Goal: Task Accomplishment & Management: Manage account settings

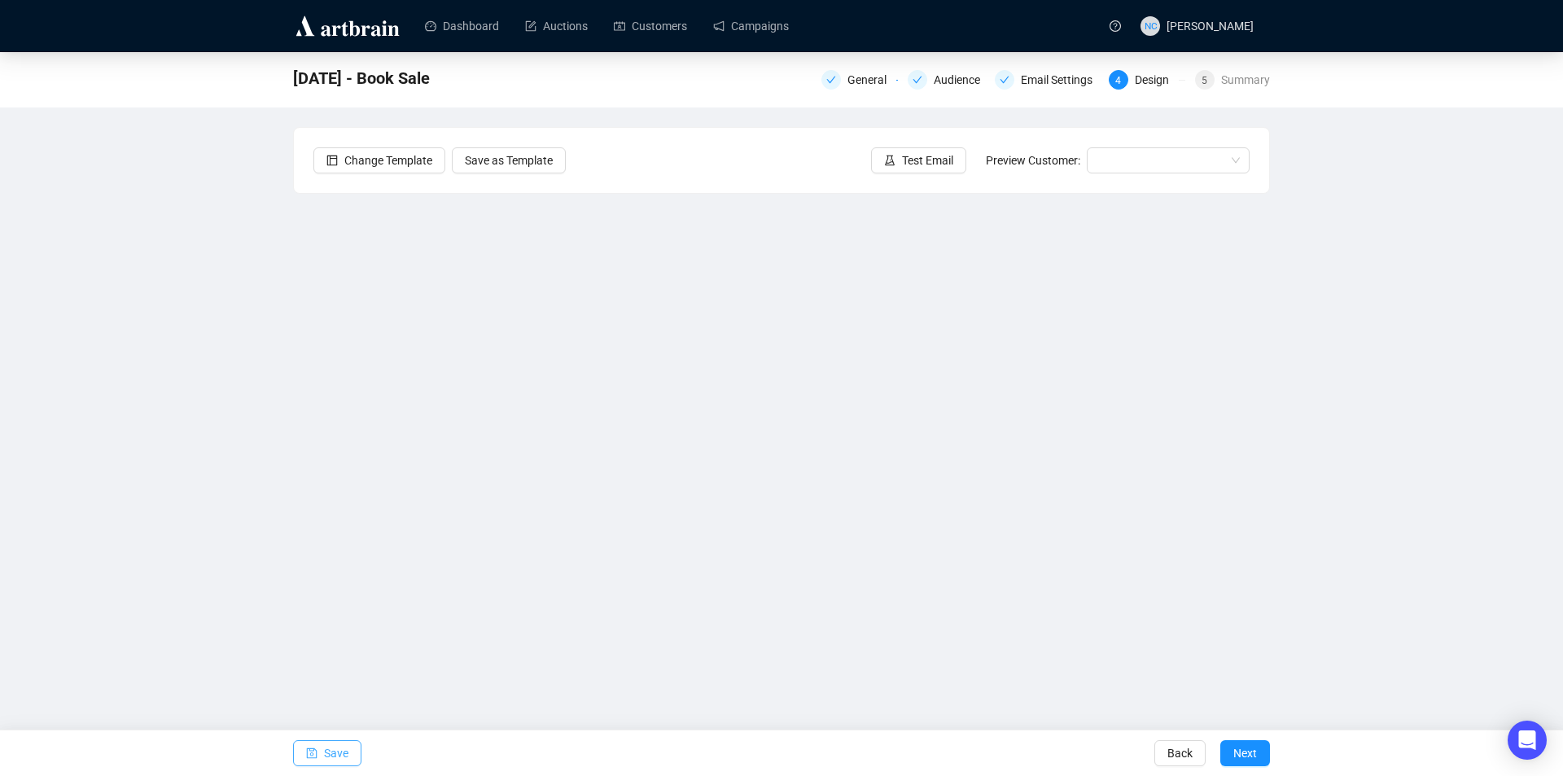
click at [333, 752] on span "Save" at bounding box center [336, 753] width 24 height 46
click at [350, 753] on button "Save" at bounding box center [327, 753] width 68 height 26
click at [908, 165] on span "Test Email" at bounding box center [927, 160] width 51 height 18
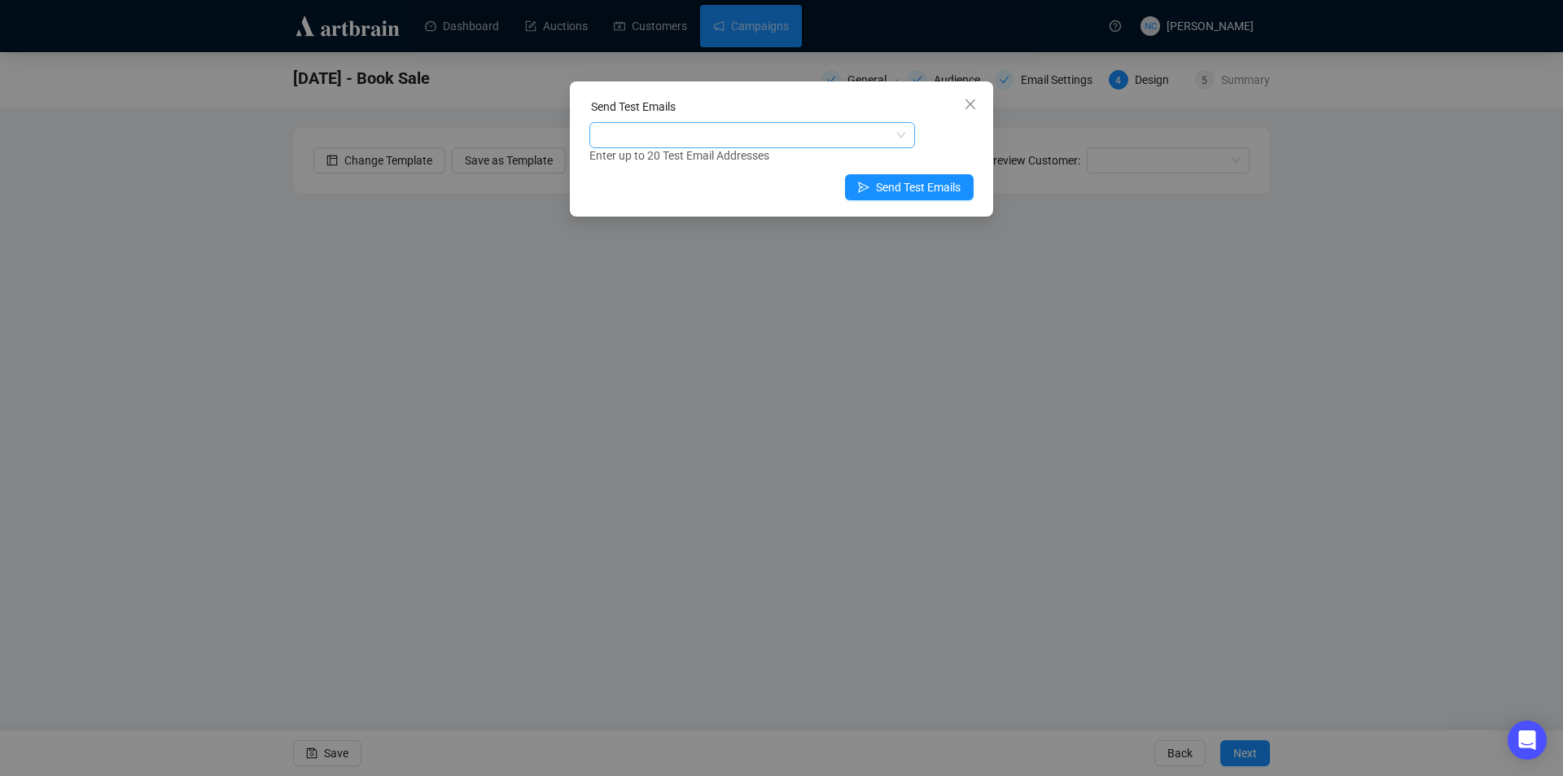
click at [772, 137] on div at bounding box center [744, 135] width 302 height 23
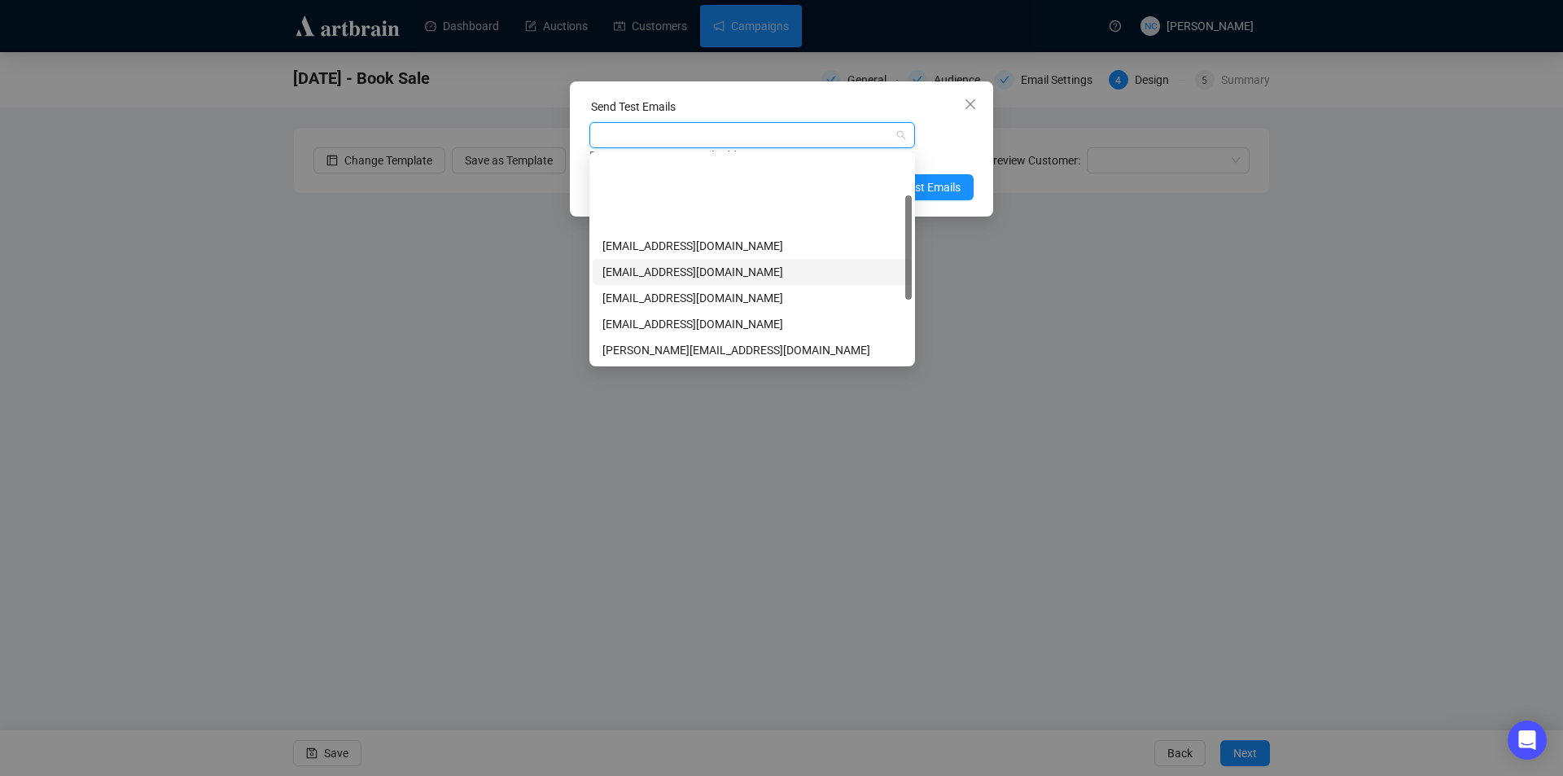
scroll to position [208, 0]
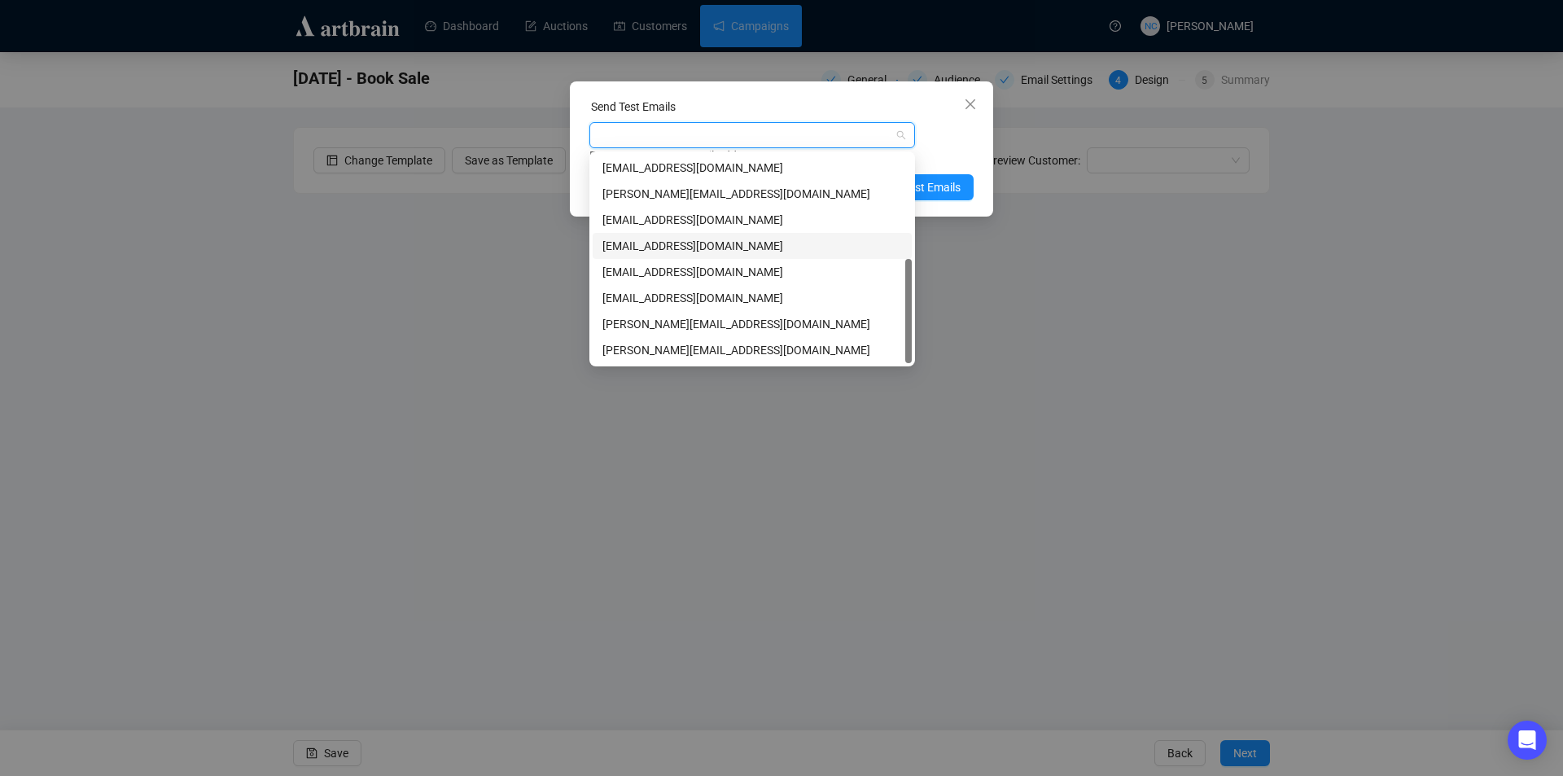
click at [716, 249] on div "[EMAIL_ADDRESS][DOMAIN_NAME]" at bounding box center [752, 246] width 300 height 18
click at [947, 129] on div "[EMAIL_ADDRESS][DOMAIN_NAME] Enter up to 20 Test Email Addresses" at bounding box center [781, 143] width 384 height 42
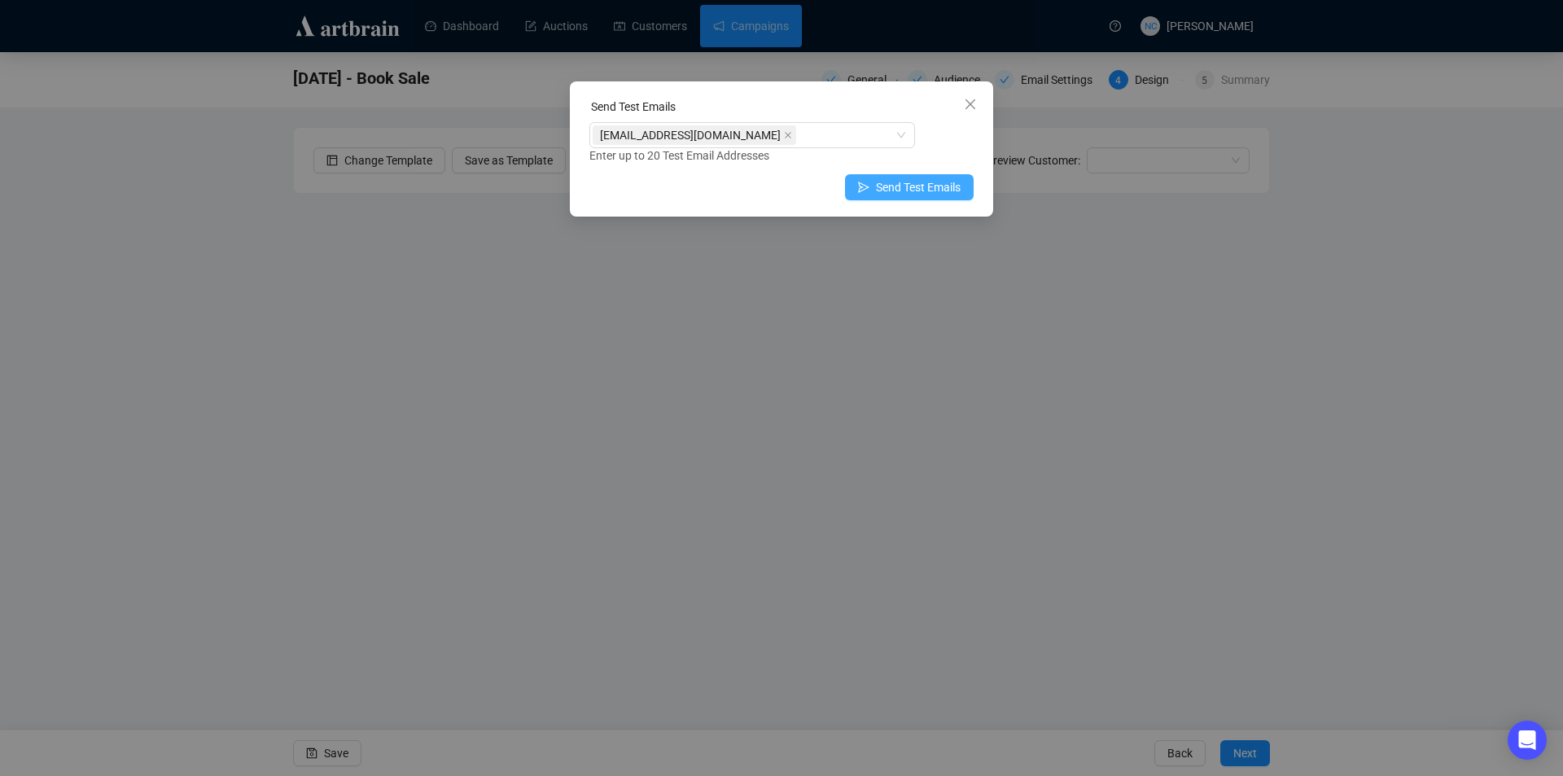
click at [934, 186] on span "Send Test Emails" at bounding box center [918, 187] width 85 height 18
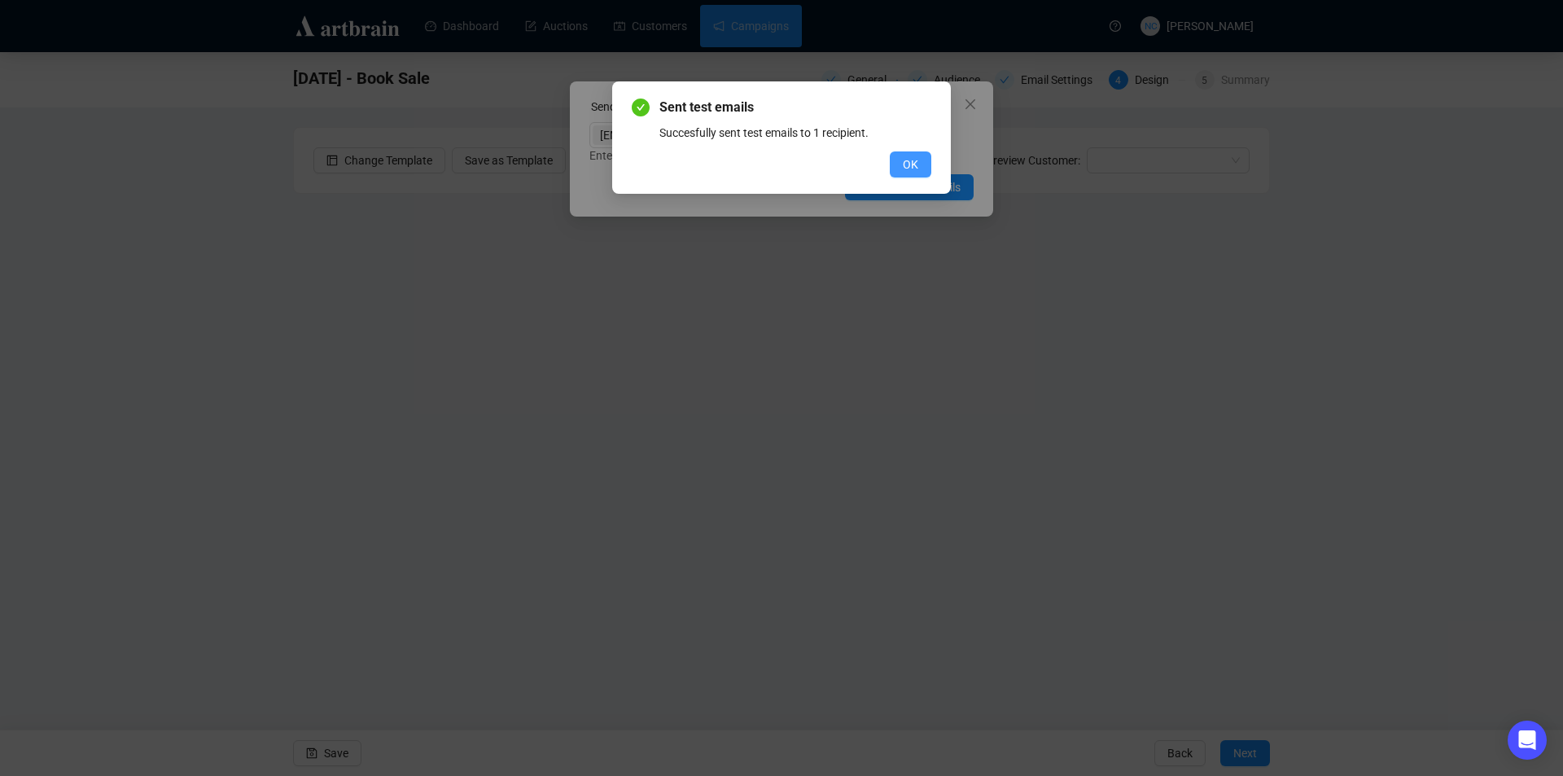
click at [899, 169] on button "OK" at bounding box center [911, 164] width 42 height 26
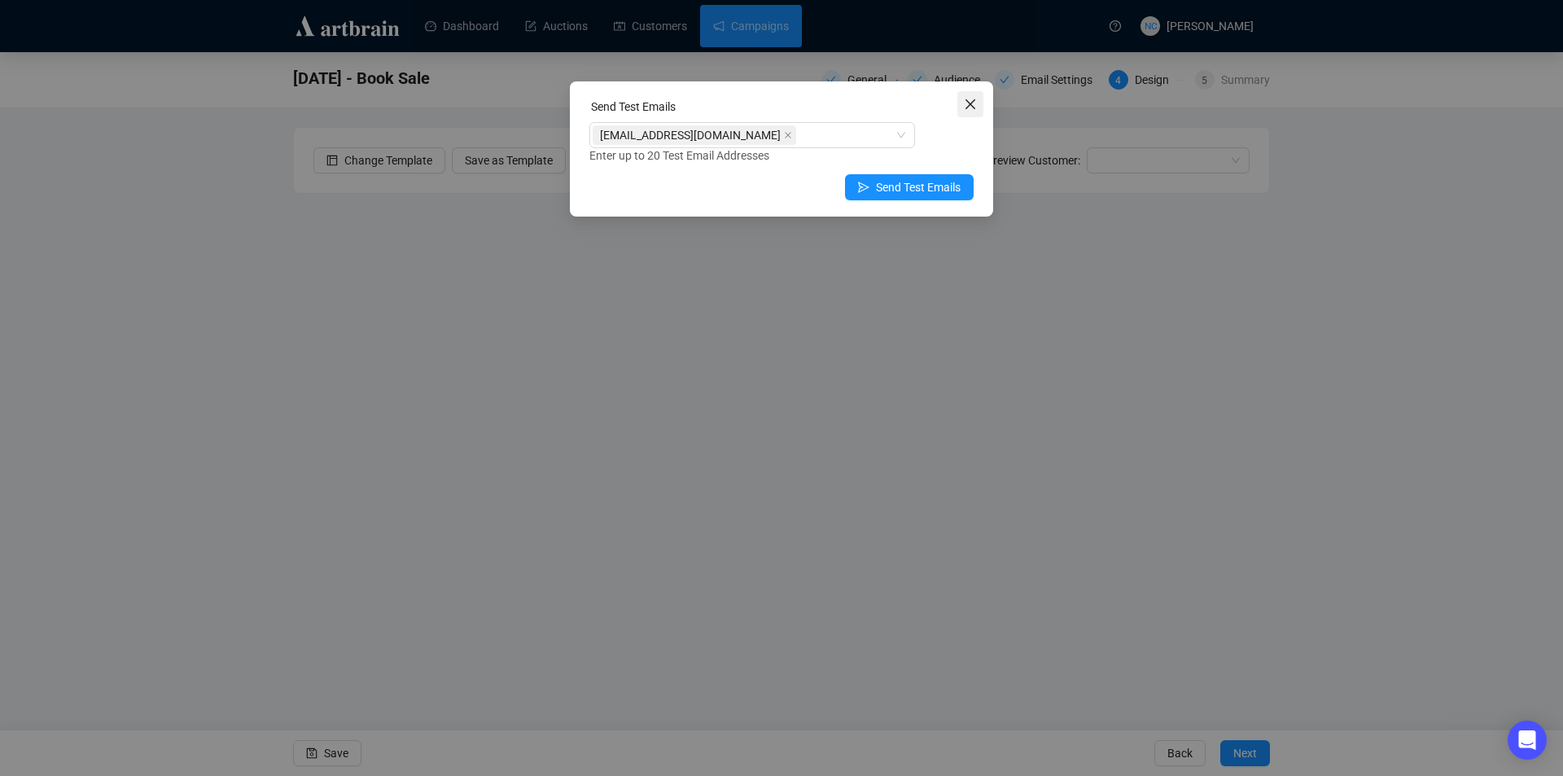
click at [964, 100] on icon "close" at bounding box center [970, 104] width 13 height 13
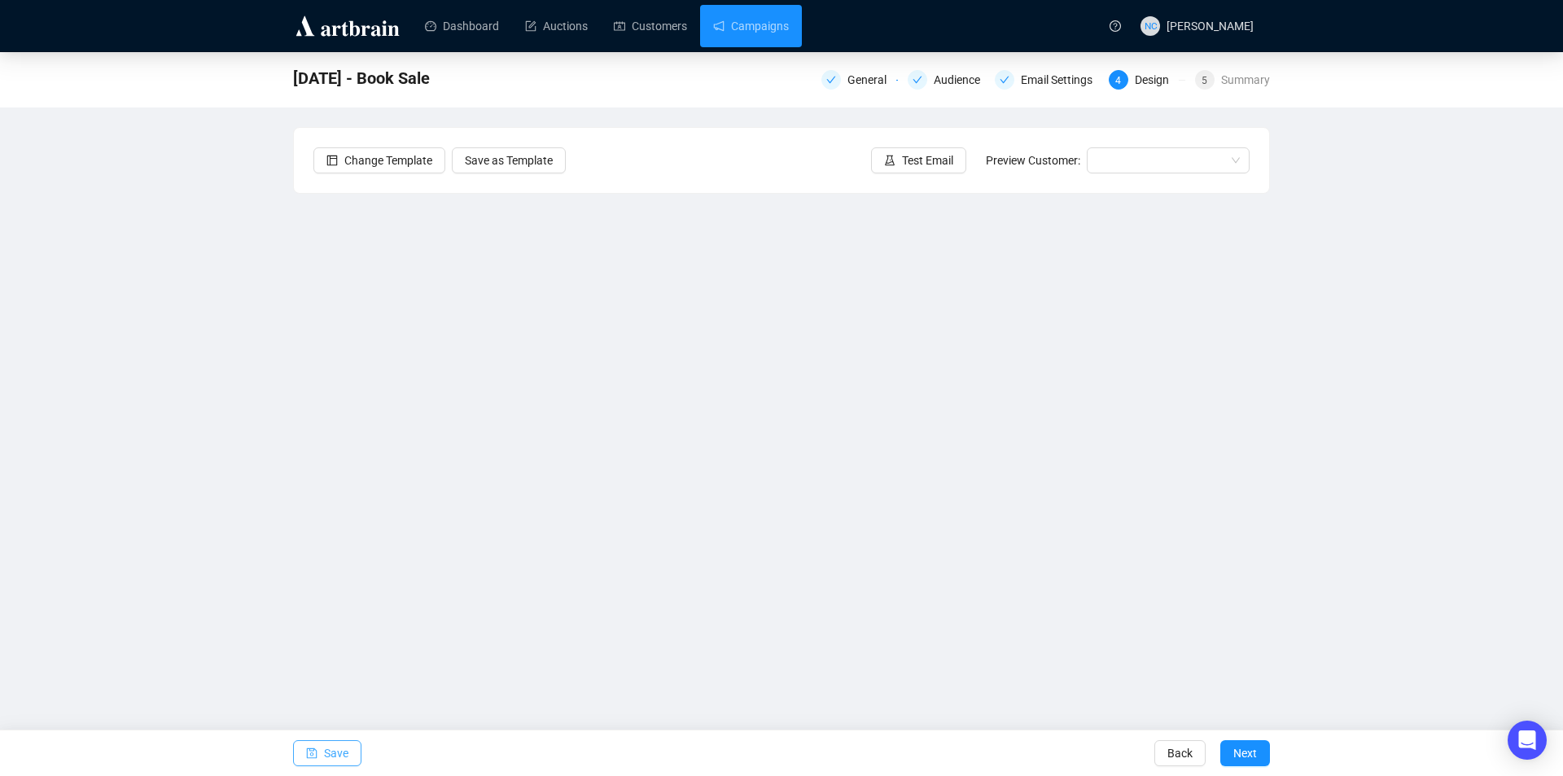
click at [341, 749] on span "Save" at bounding box center [336, 753] width 24 height 46
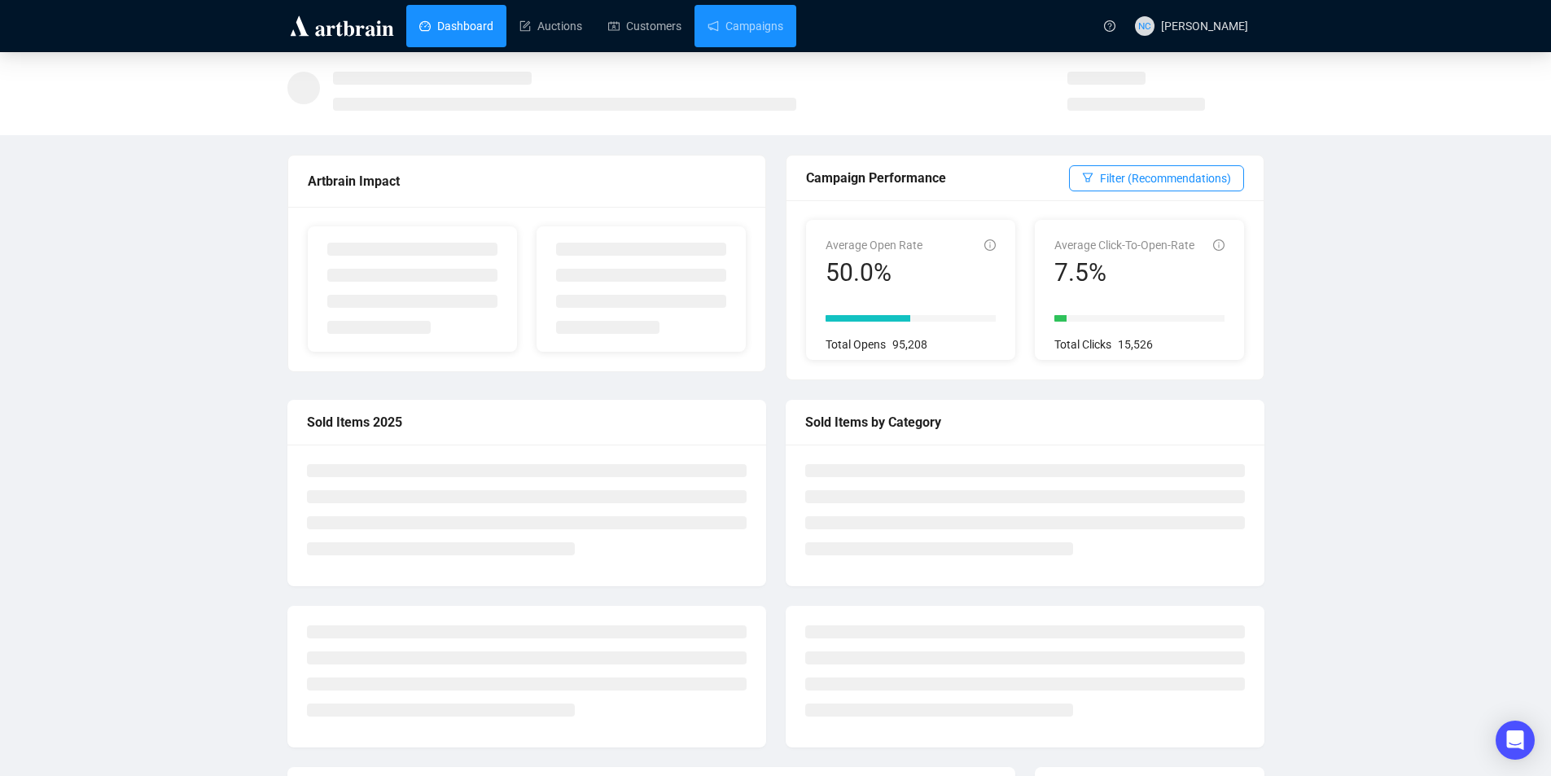
click at [733, 16] on link "Campaigns" at bounding box center [745, 26] width 76 height 42
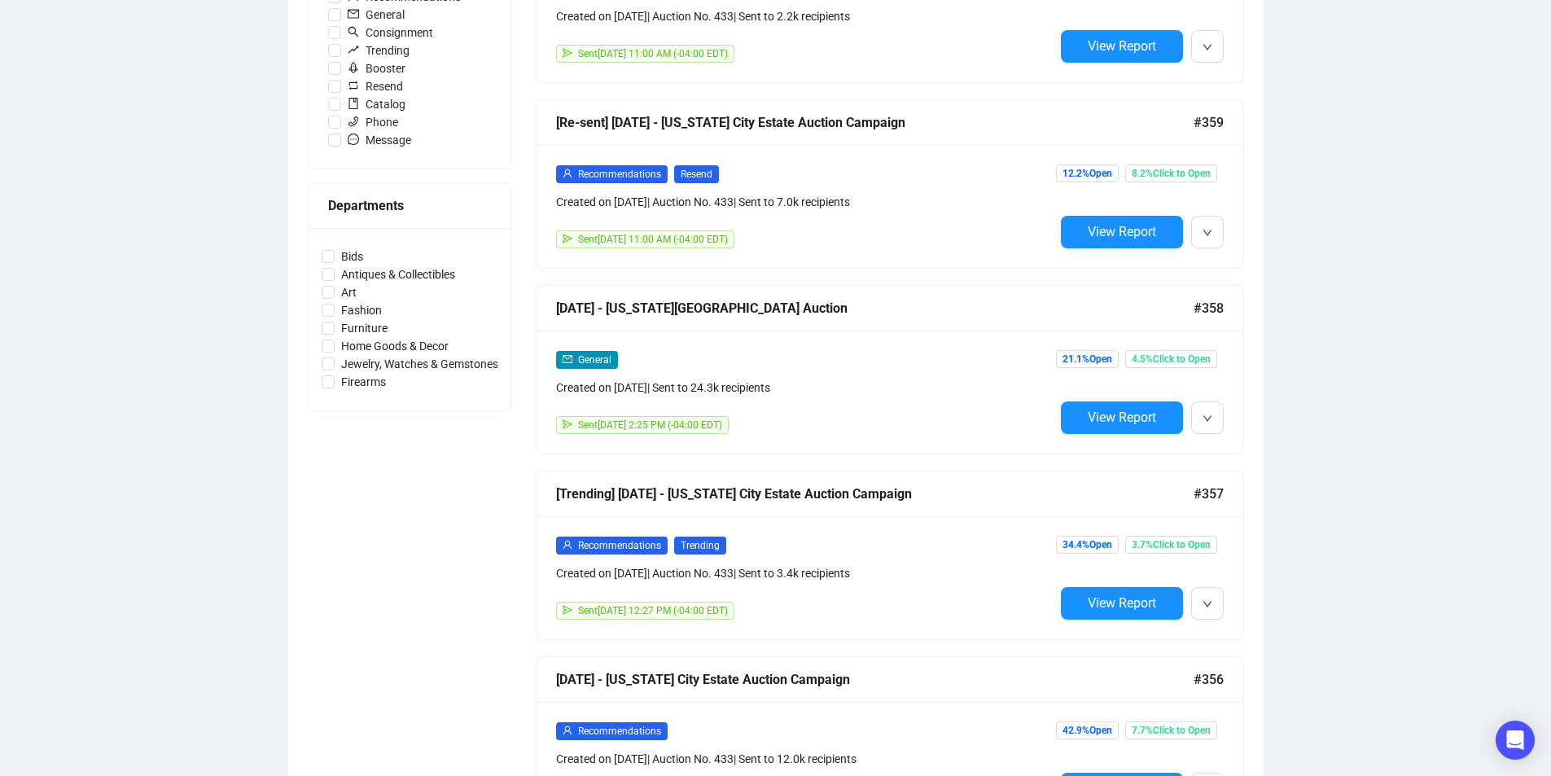
scroll to position [570, 0]
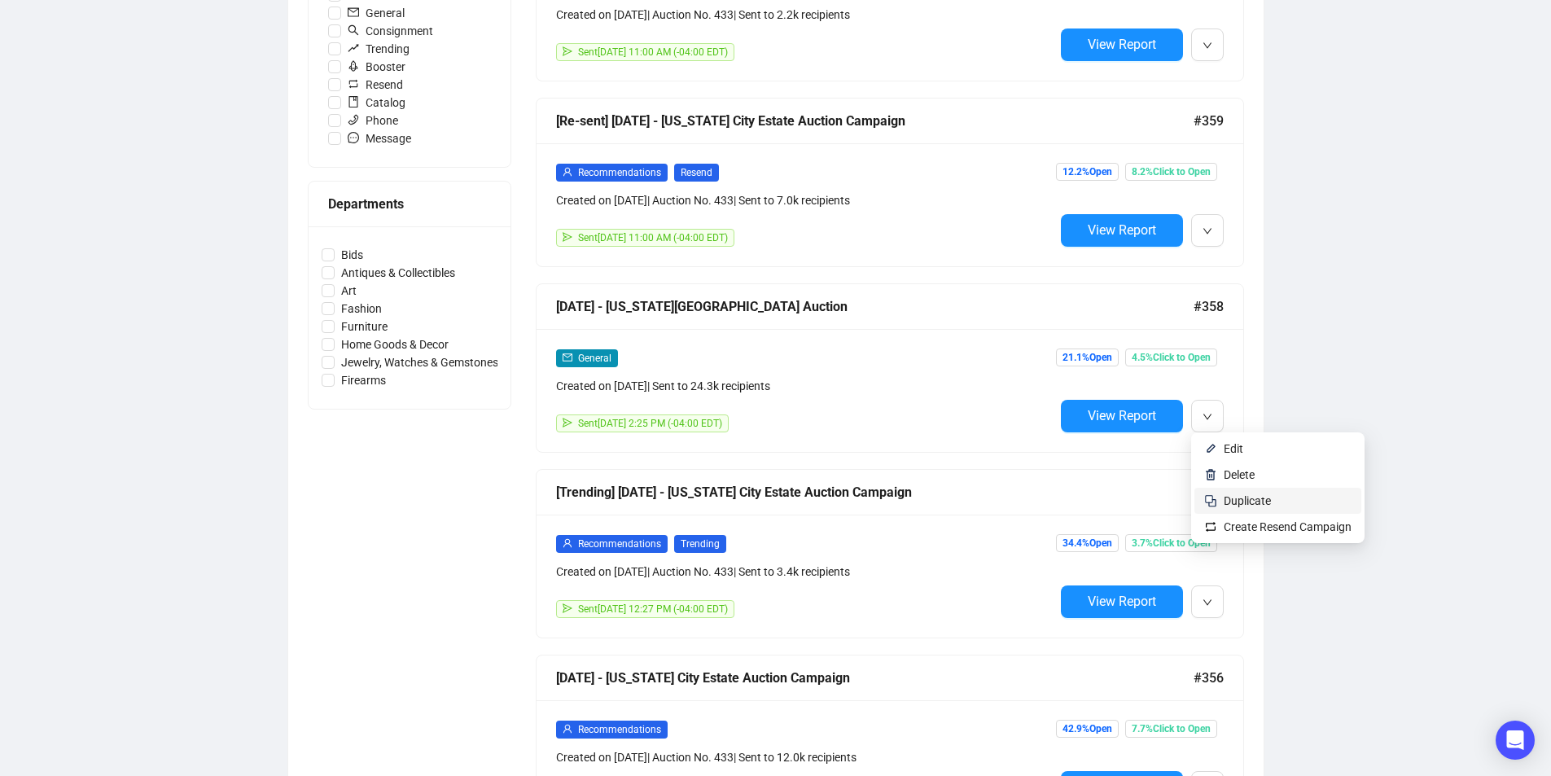
click at [1271, 498] on span "Duplicate" at bounding box center [1287, 501] width 128 height 18
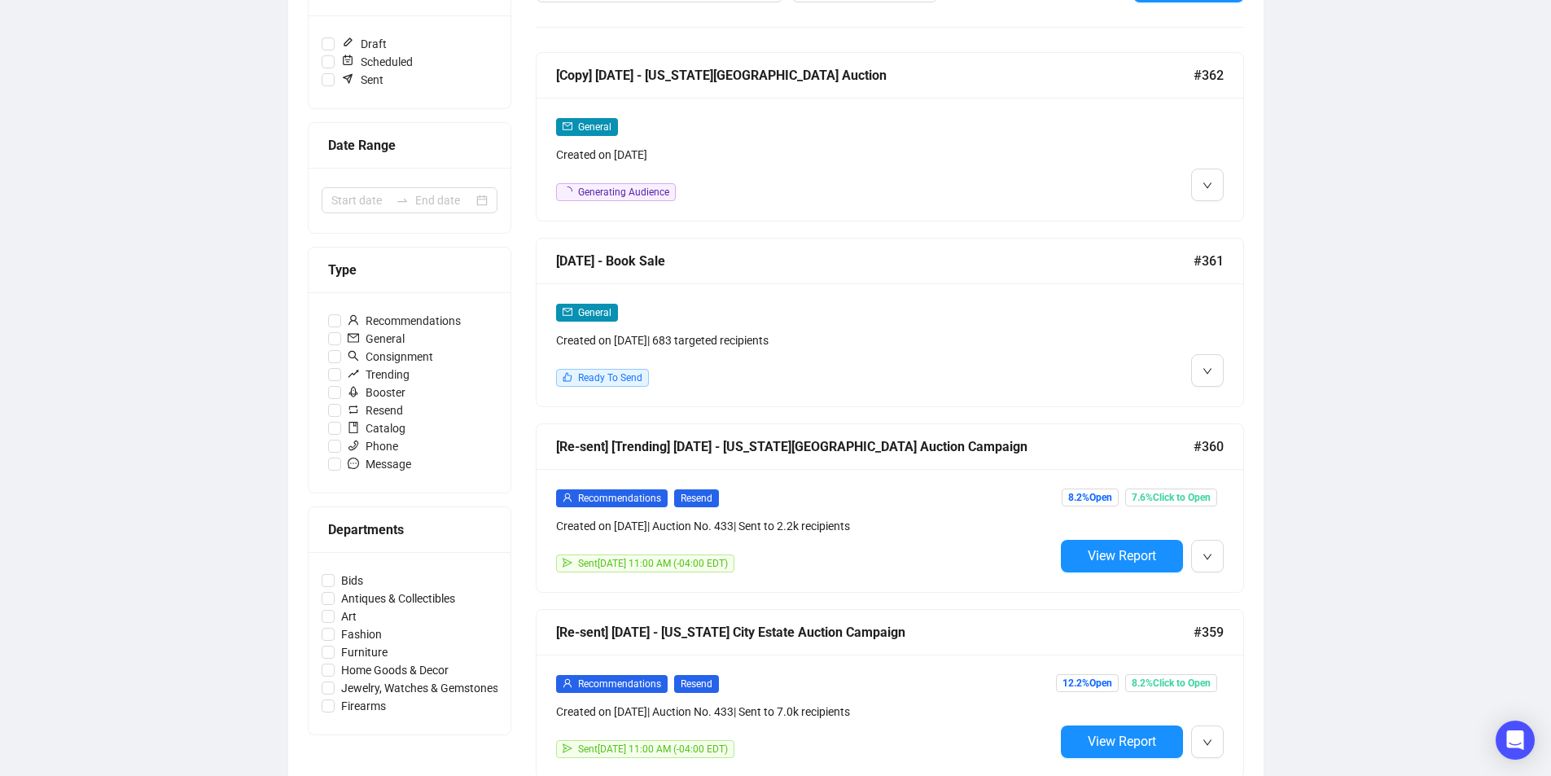
scroll to position [81, 0]
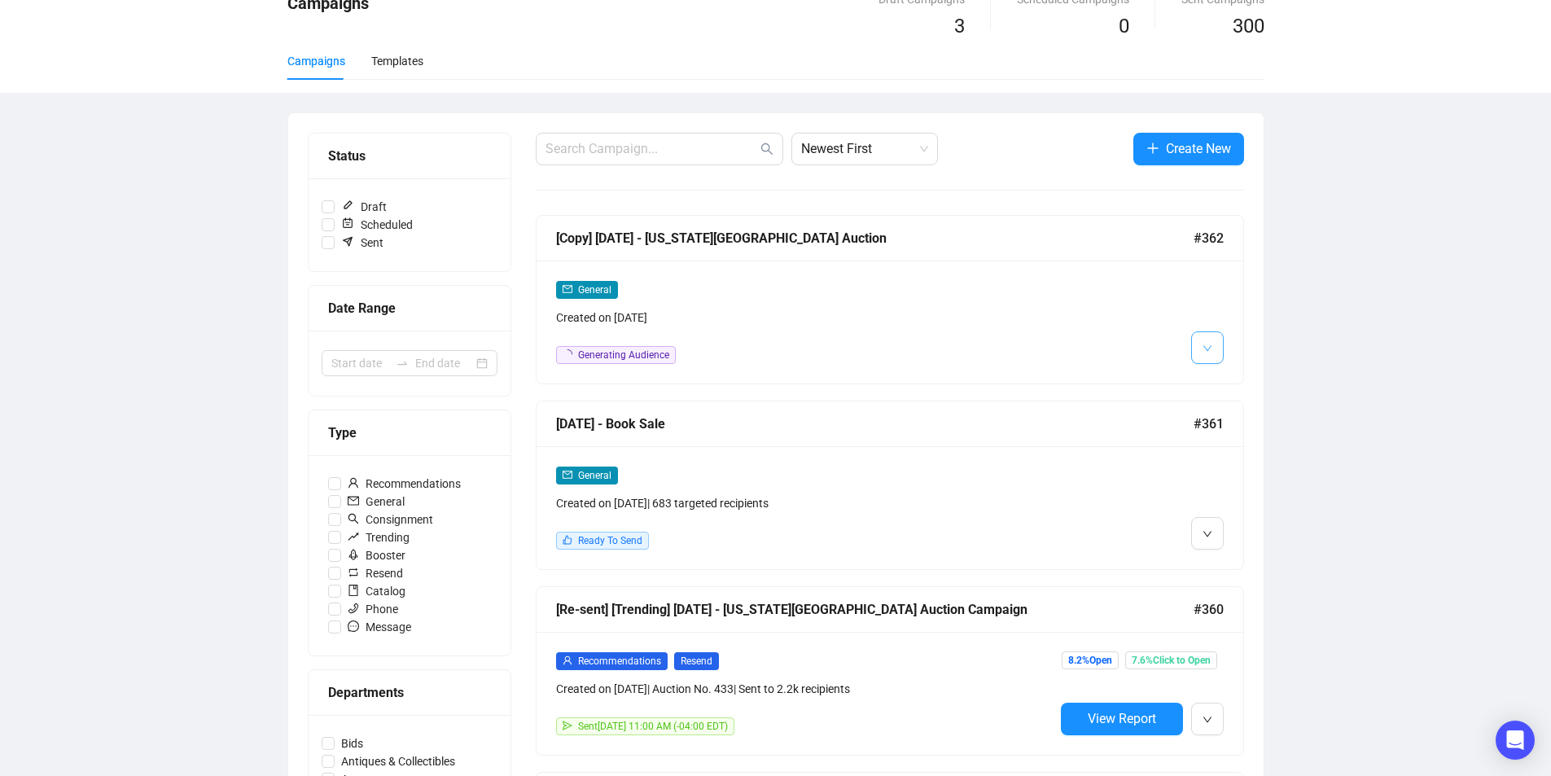
click at [1207, 346] on icon "down" at bounding box center [1207, 348] width 10 height 10
click at [1208, 346] on icon "down" at bounding box center [1207, 348] width 10 height 10
click at [1227, 376] on span "Edit" at bounding box center [1233, 382] width 20 height 13
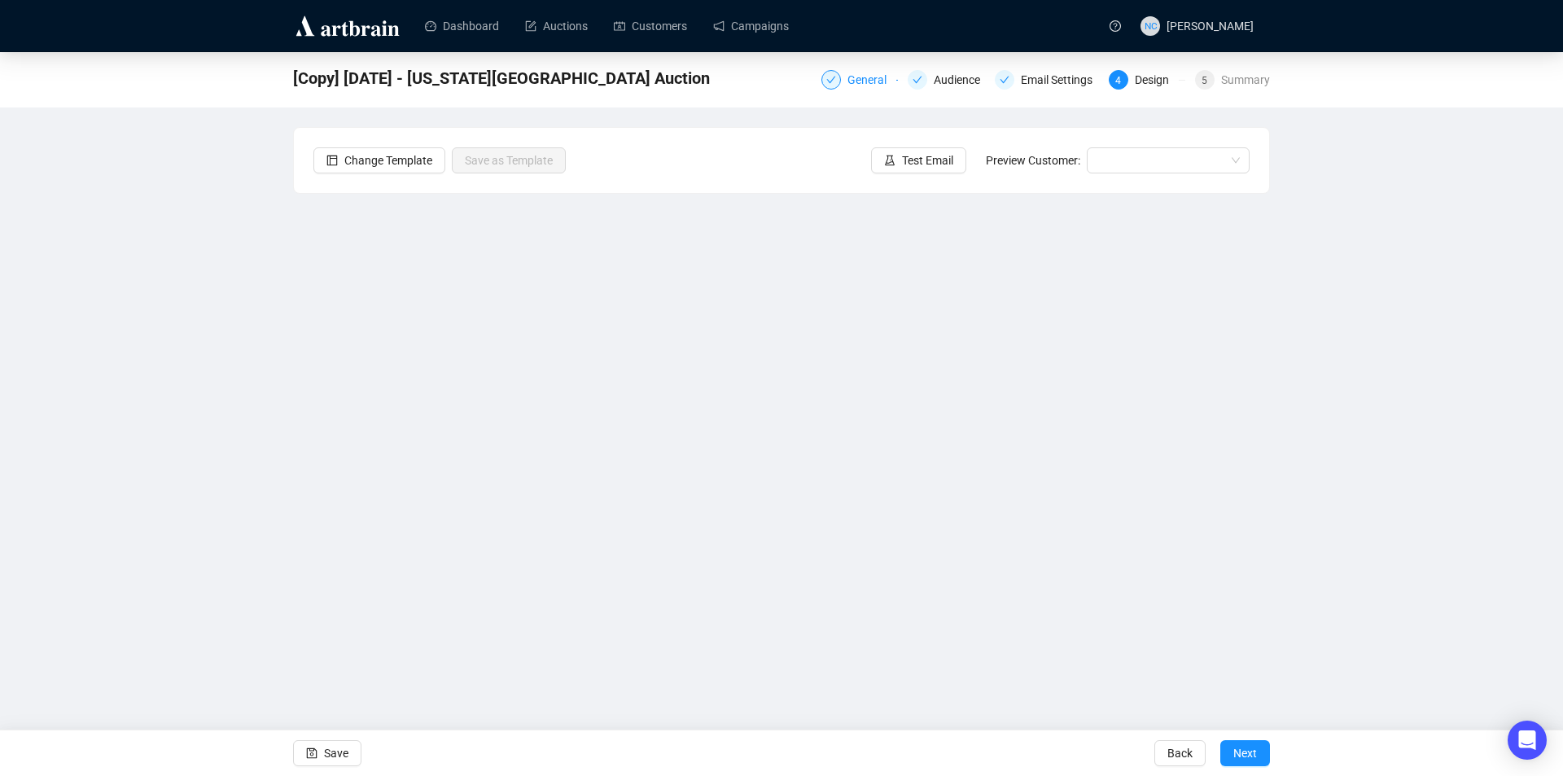
click at [864, 80] on div "General" at bounding box center [871, 80] width 49 height 20
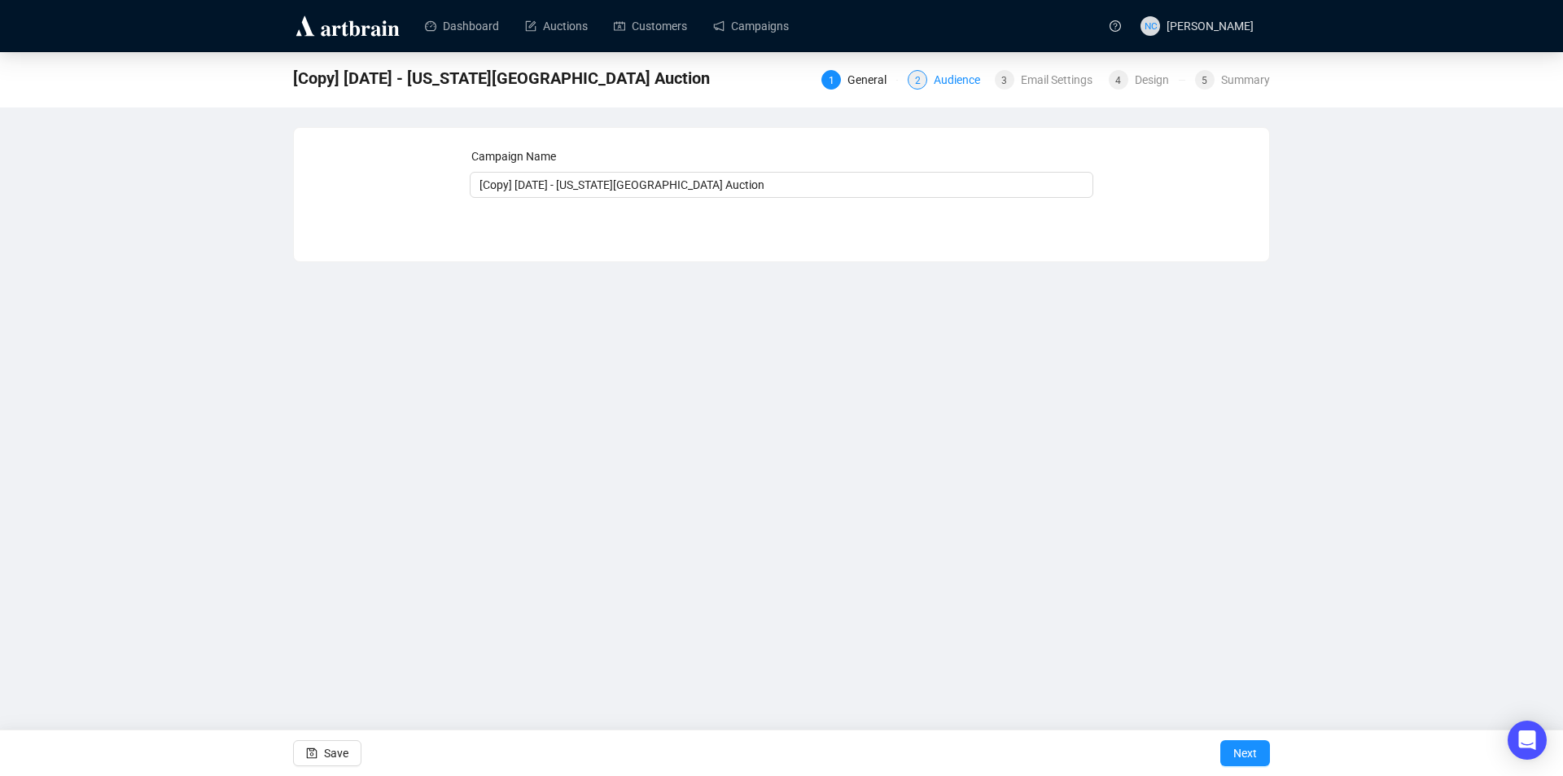
click at [944, 79] on div "Audience" at bounding box center [962, 80] width 56 height 20
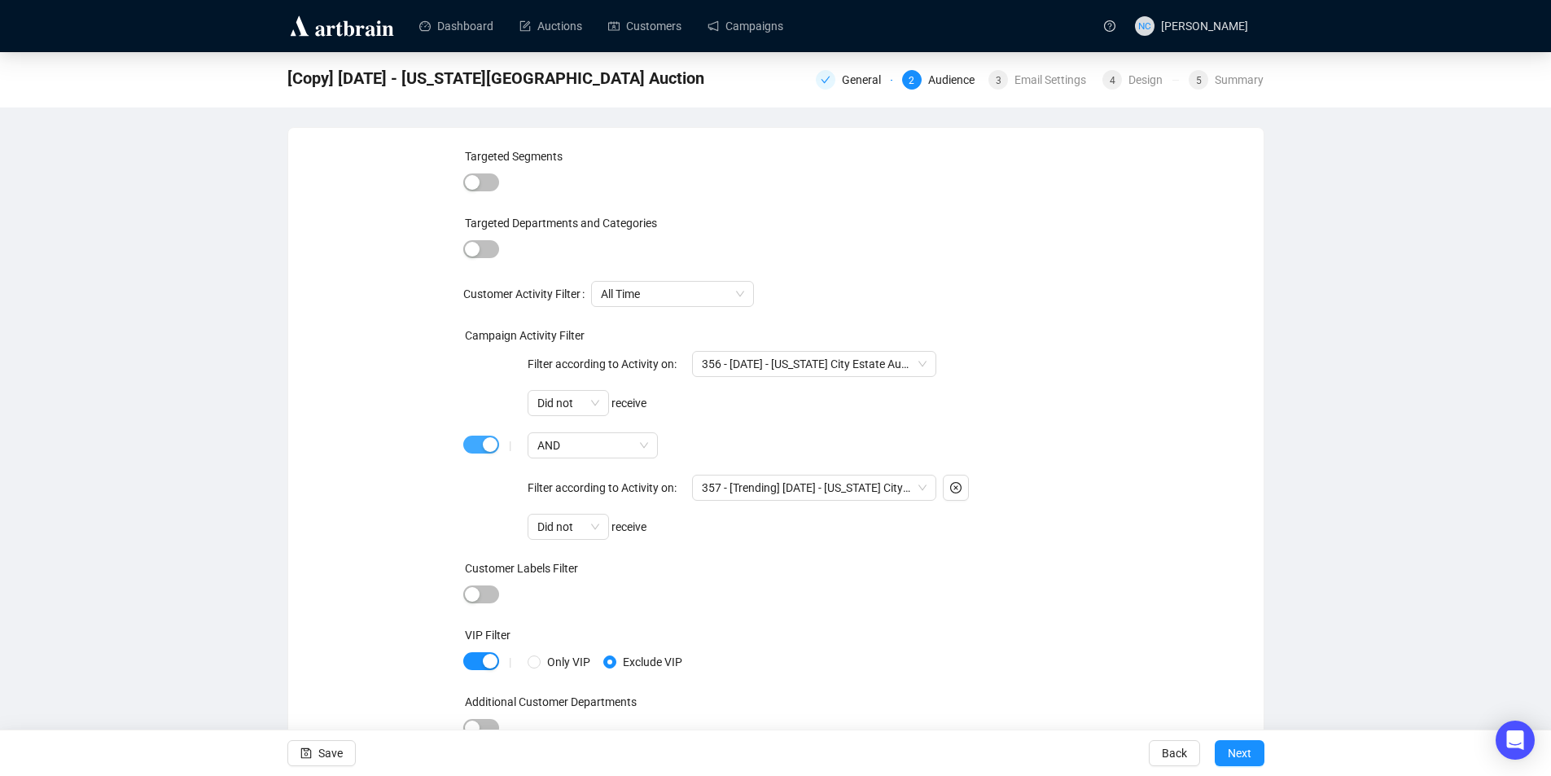
click at [479, 448] on span "button" at bounding box center [481, 444] width 36 height 18
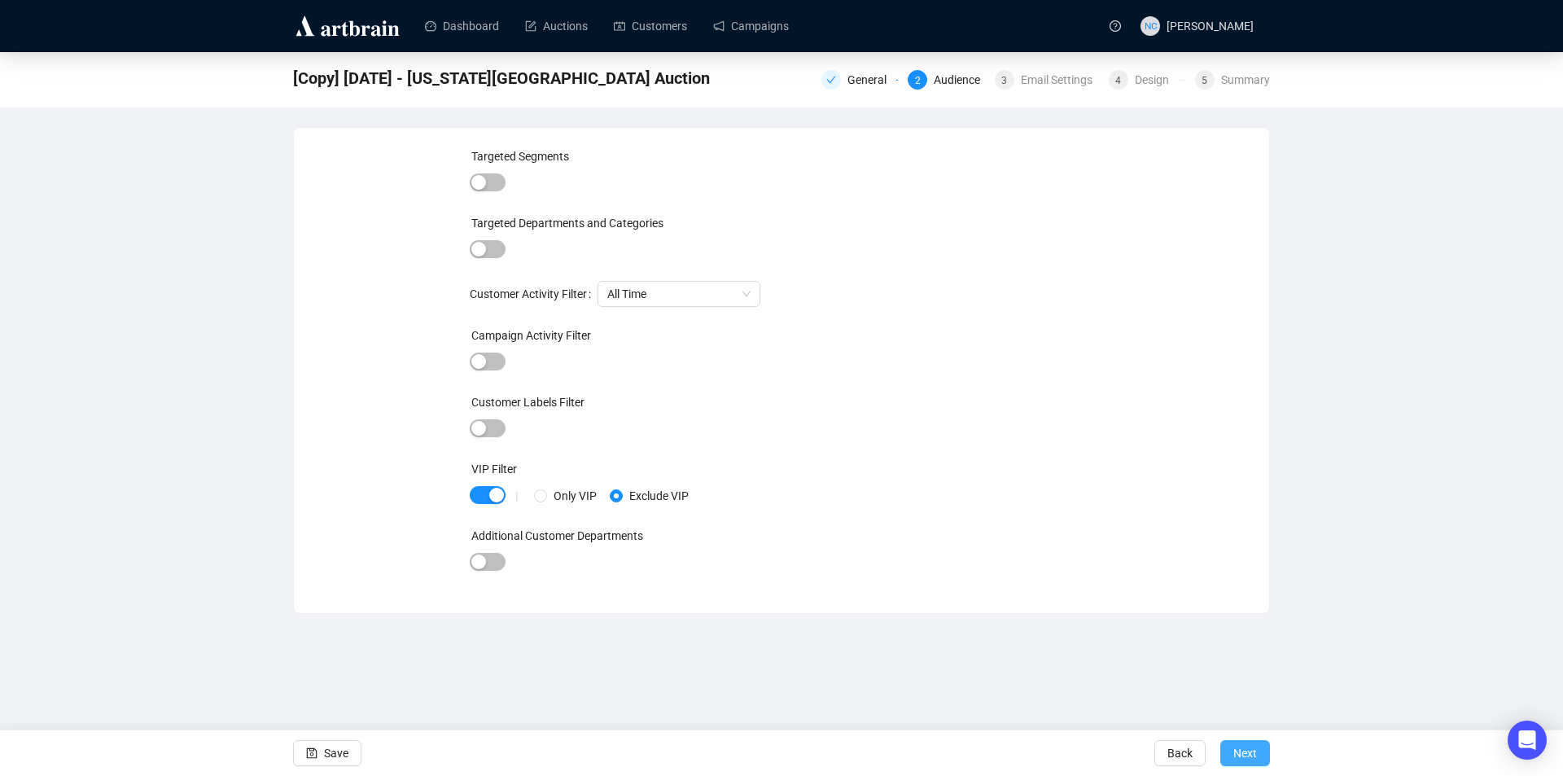
click at [1246, 753] on span "Next" at bounding box center [1245, 753] width 24 height 46
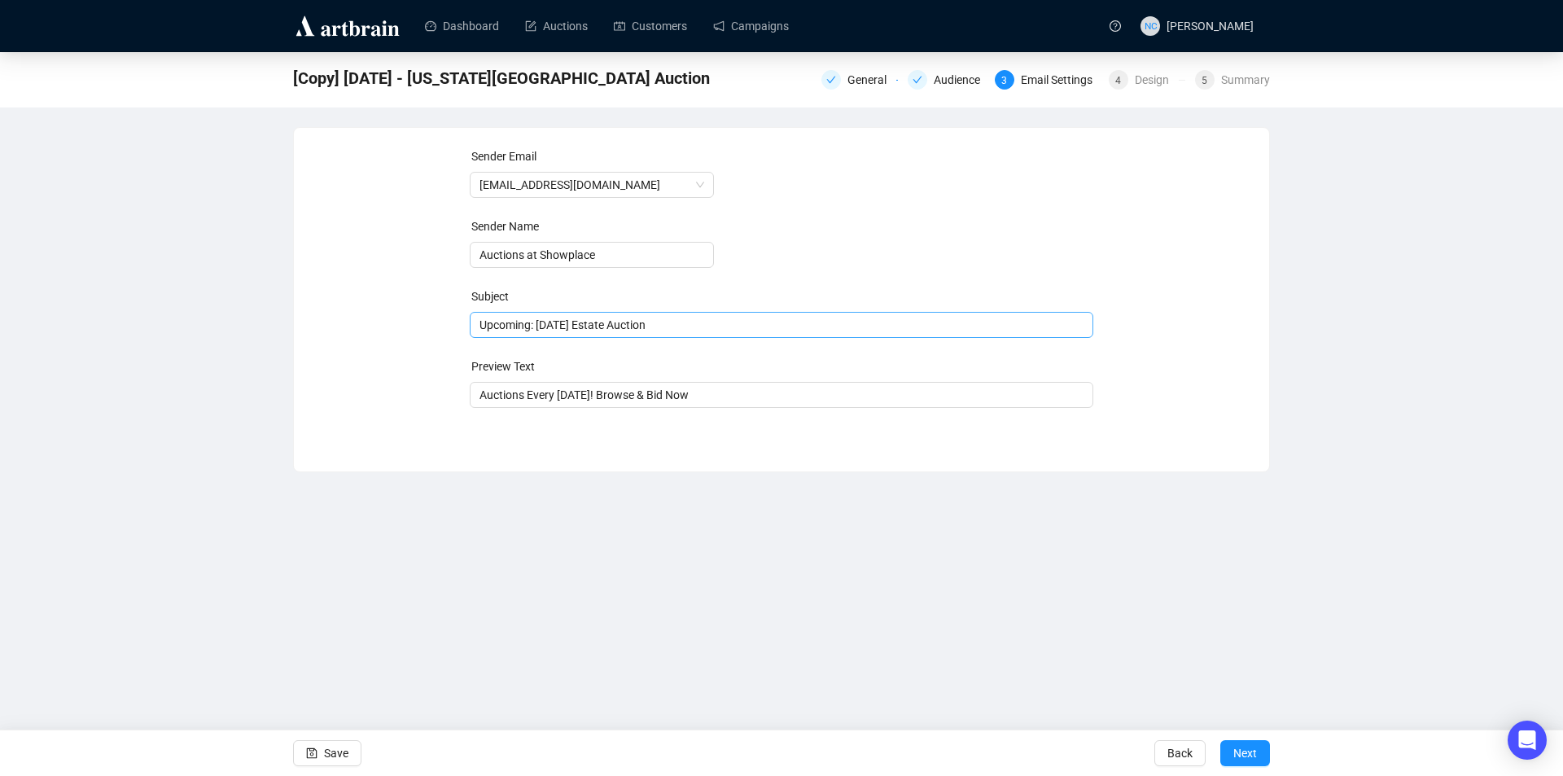
click at [610, 330] on span "Upcoming: [DATE] Estate Auction" at bounding box center [782, 324] width 624 height 13
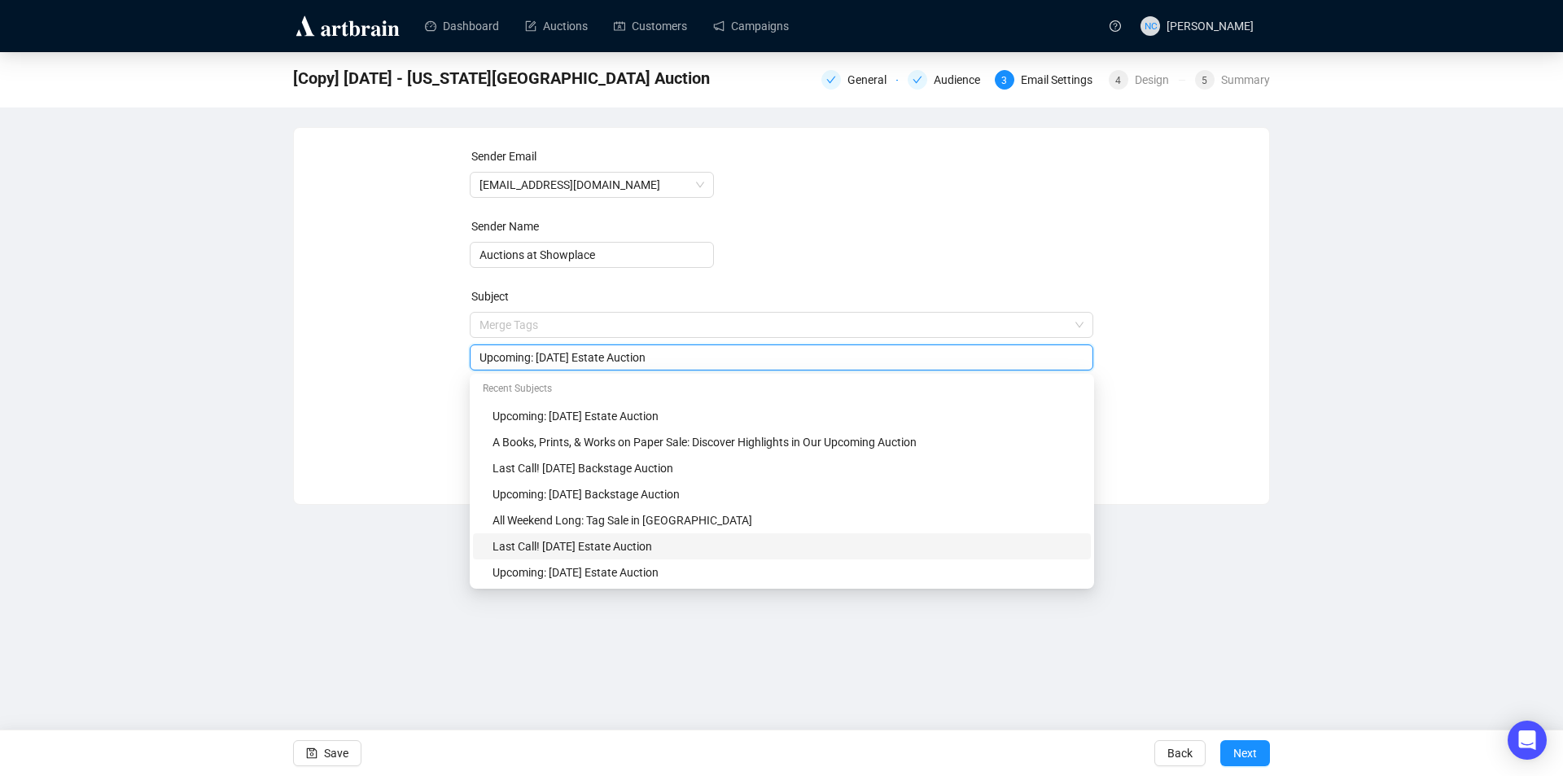
click at [676, 545] on div "Last Call! [DATE] Estate Auction" at bounding box center [786, 546] width 588 height 18
type input "Last Call! [DATE] Estate Auction"
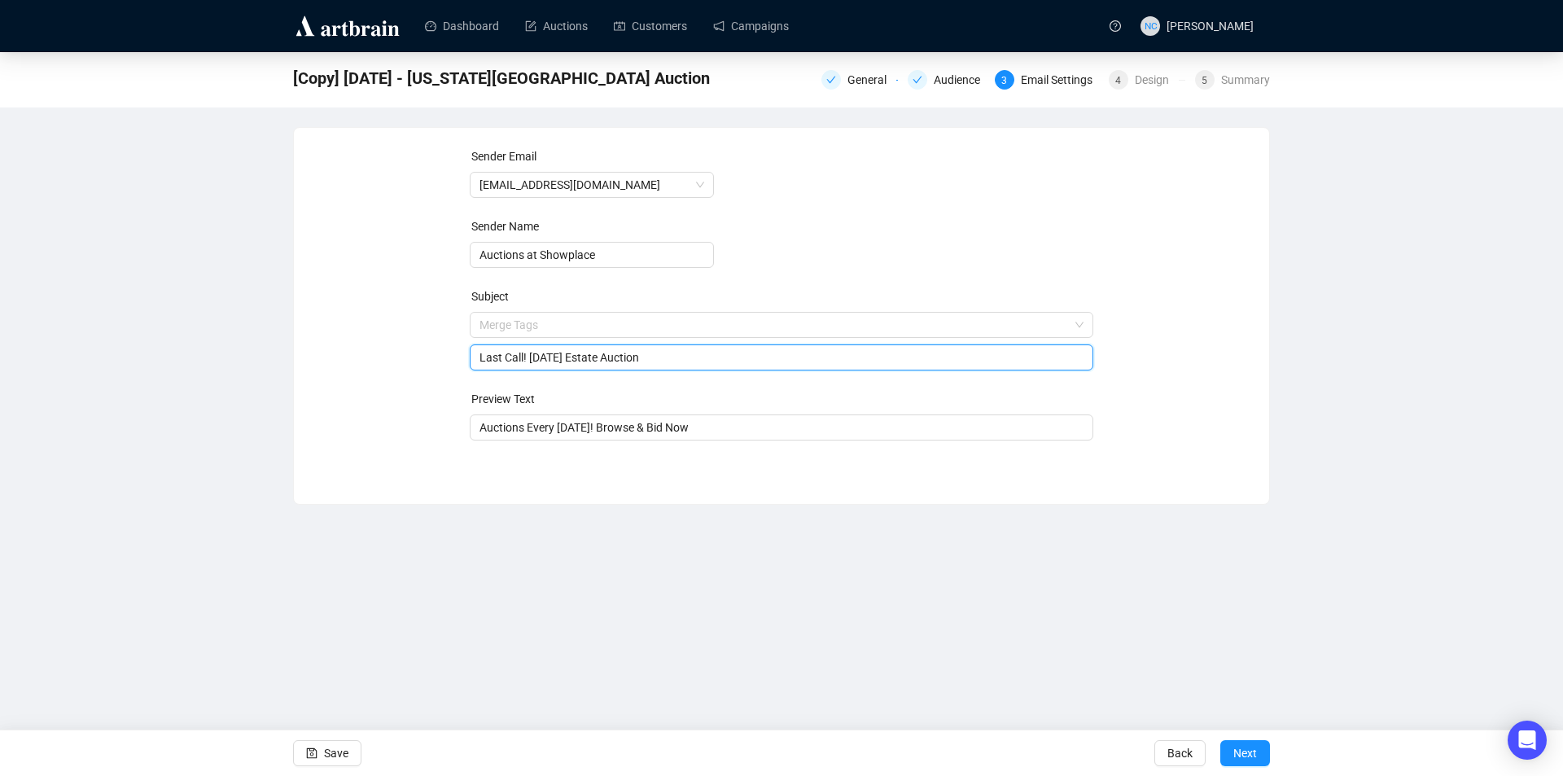
click at [1094, 510] on div "Dashboard Auctions Customers Campaigns NC [PERSON_NAME] [Copy] [DATE] - [US_STA…" at bounding box center [781, 388] width 1563 height 776
click at [1244, 744] on span "Next" at bounding box center [1245, 753] width 24 height 46
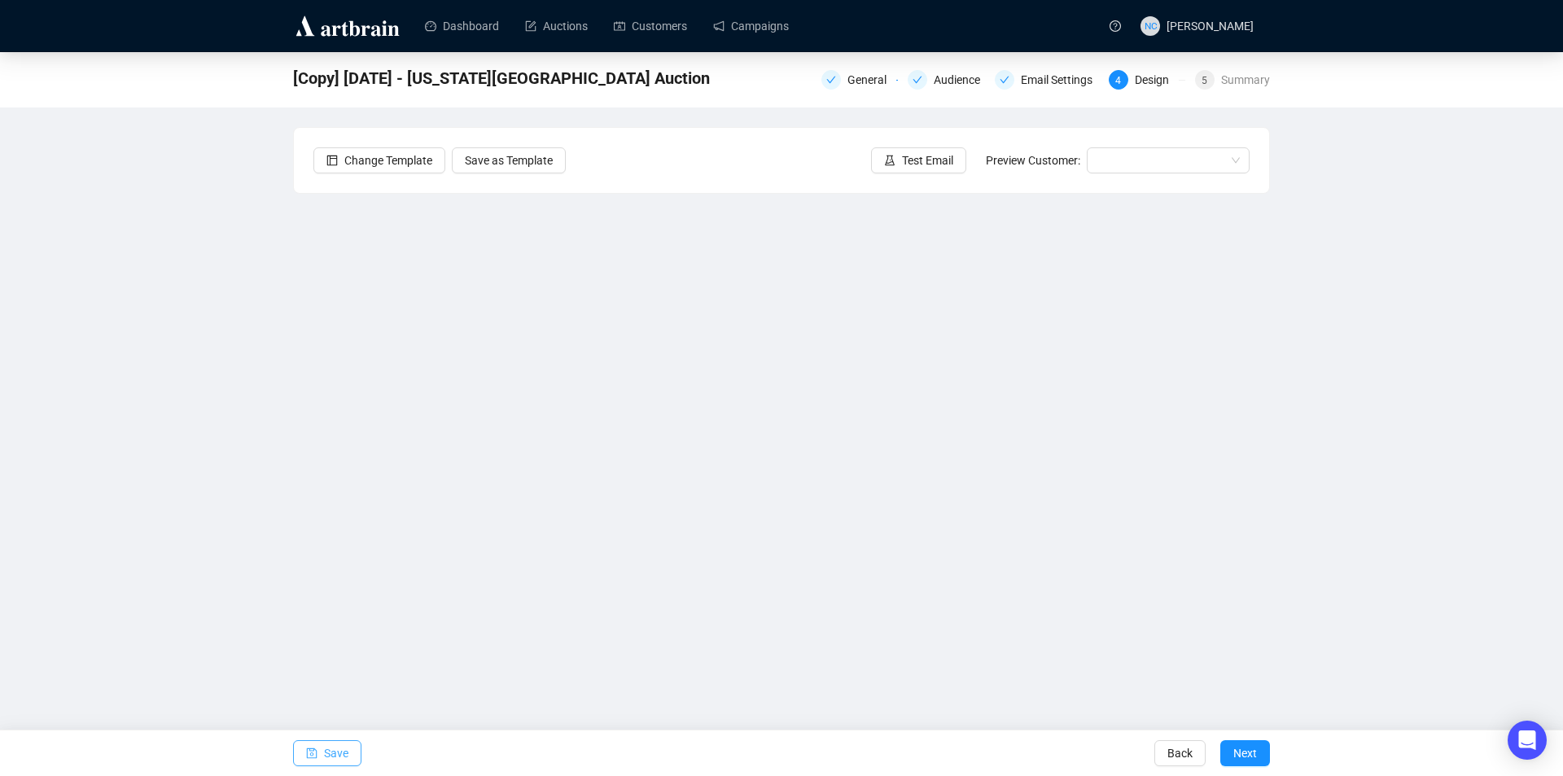
click at [333, 761] on span "Save" at bounding box center [336, 753] width 24 height 46
click at [335, 746] on span "Save" at bounding box center [336, 753] width 24 height 46
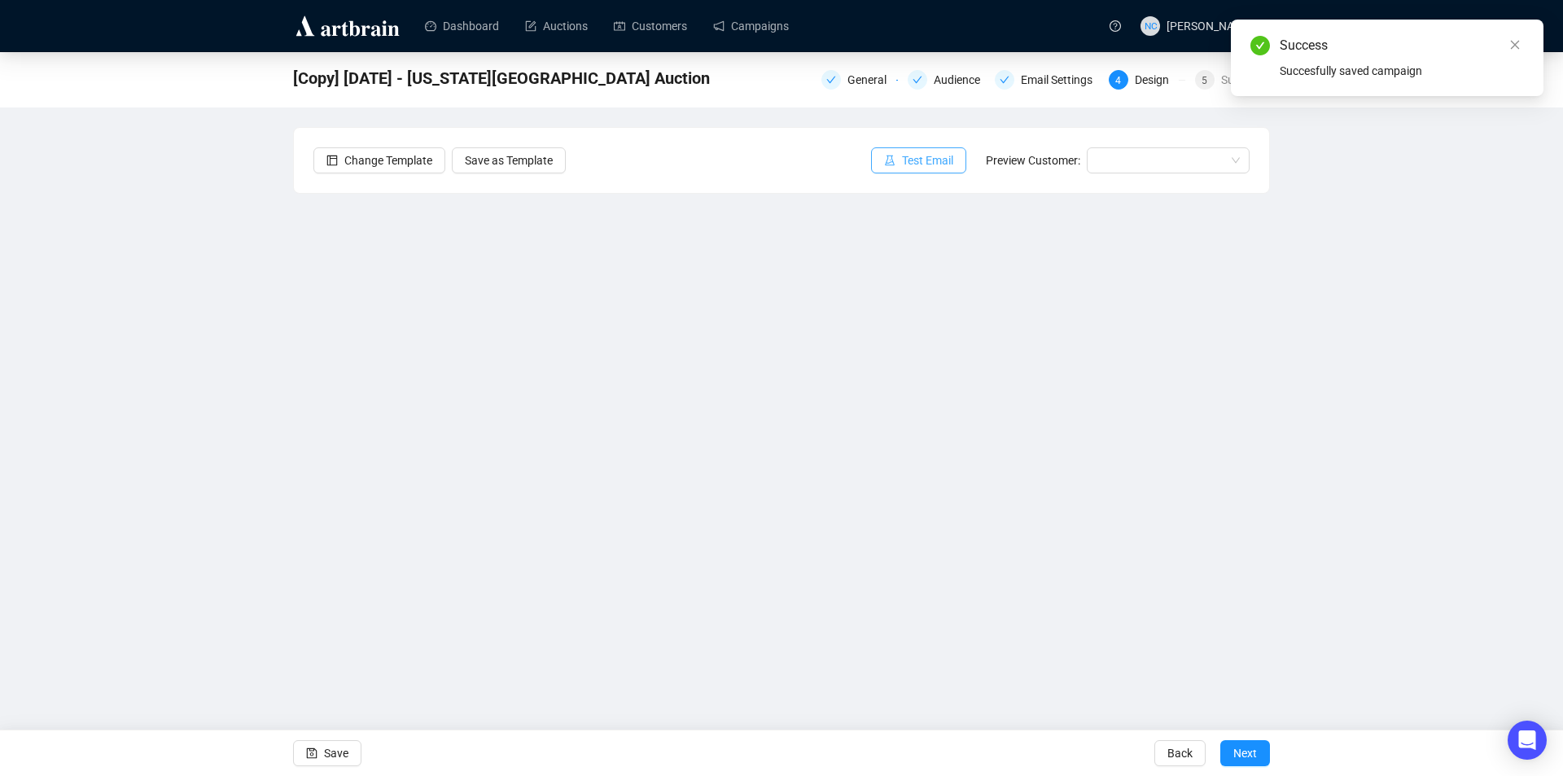
click at [934, 159] on span "Test Email" at bounding box center [927, 160] width 51 height 18
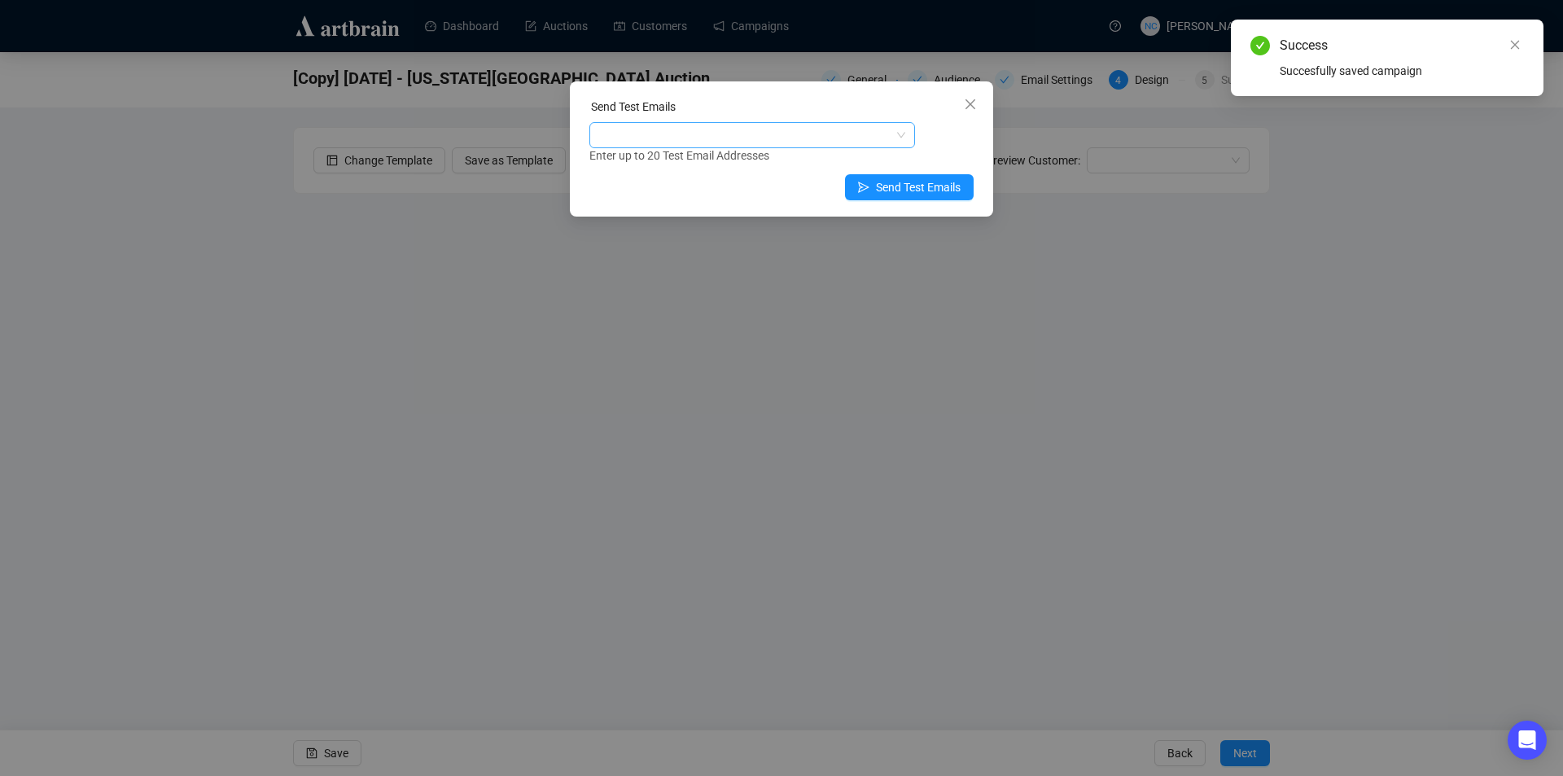
click at [712, 142] on div at bounding box center [744, 135] width 302 height 23
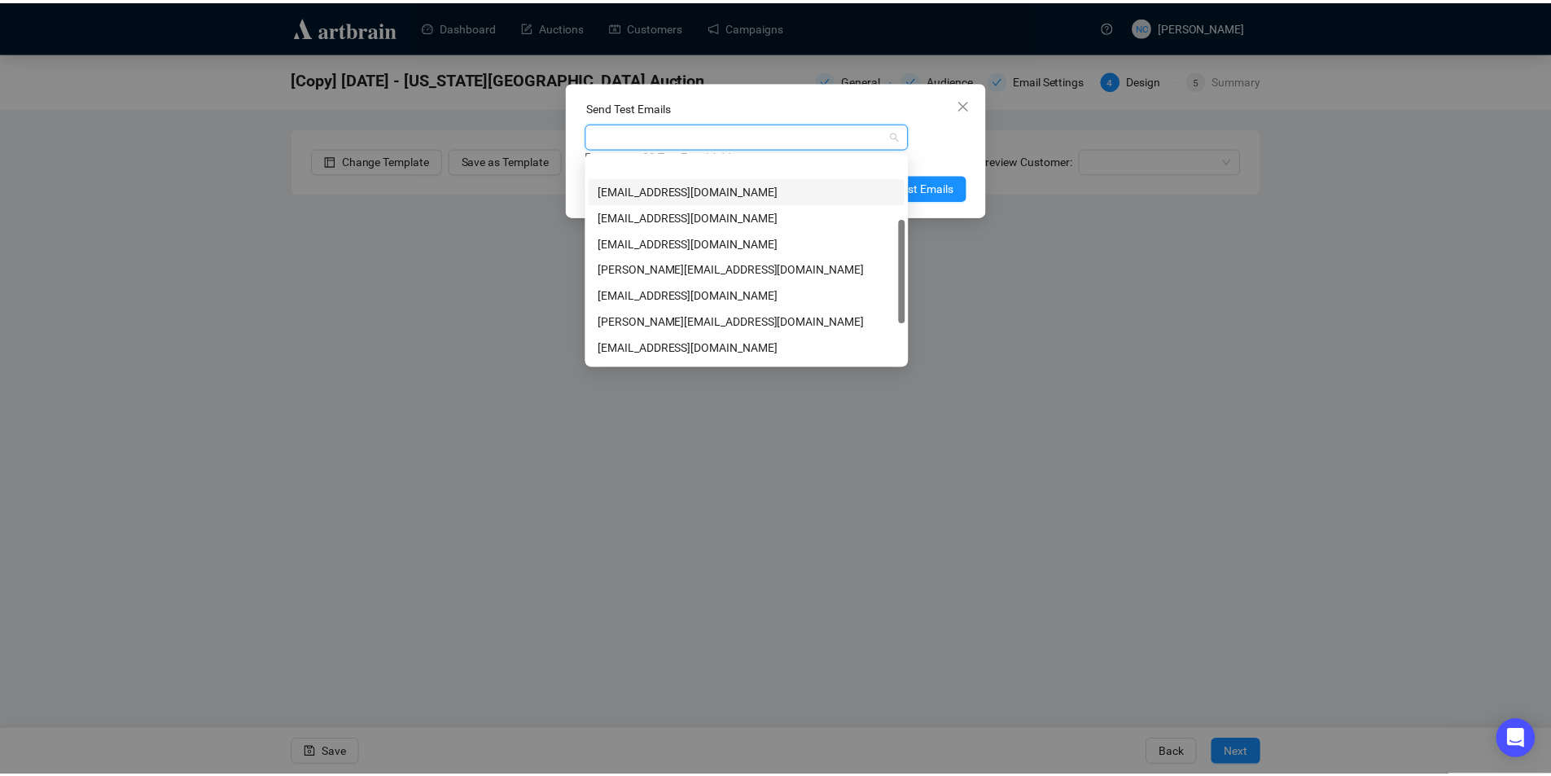
scroll to position [208, 0]
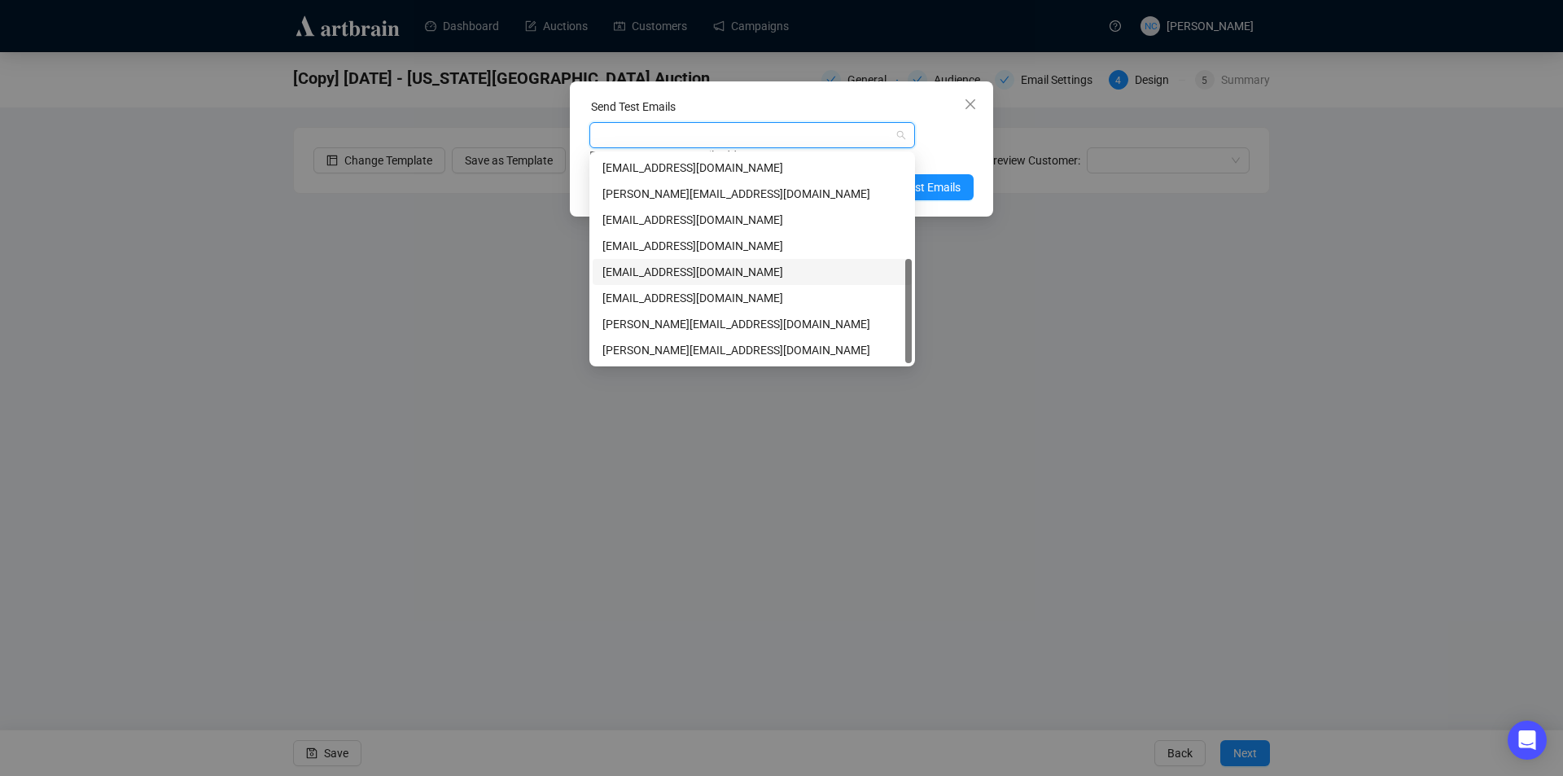
click at [728, 243] on div "[EMAIL_ADDRESS][DOMAIN_NAME]" at bounding box center [752, 246] width 300 height 18
click at [948, 133] on div "[EMAIL_ADDRESS][DOMAIN_NAME] Enter up to 20 Test Email Addresses" at bounding box center [781, 143] width 384 height 42
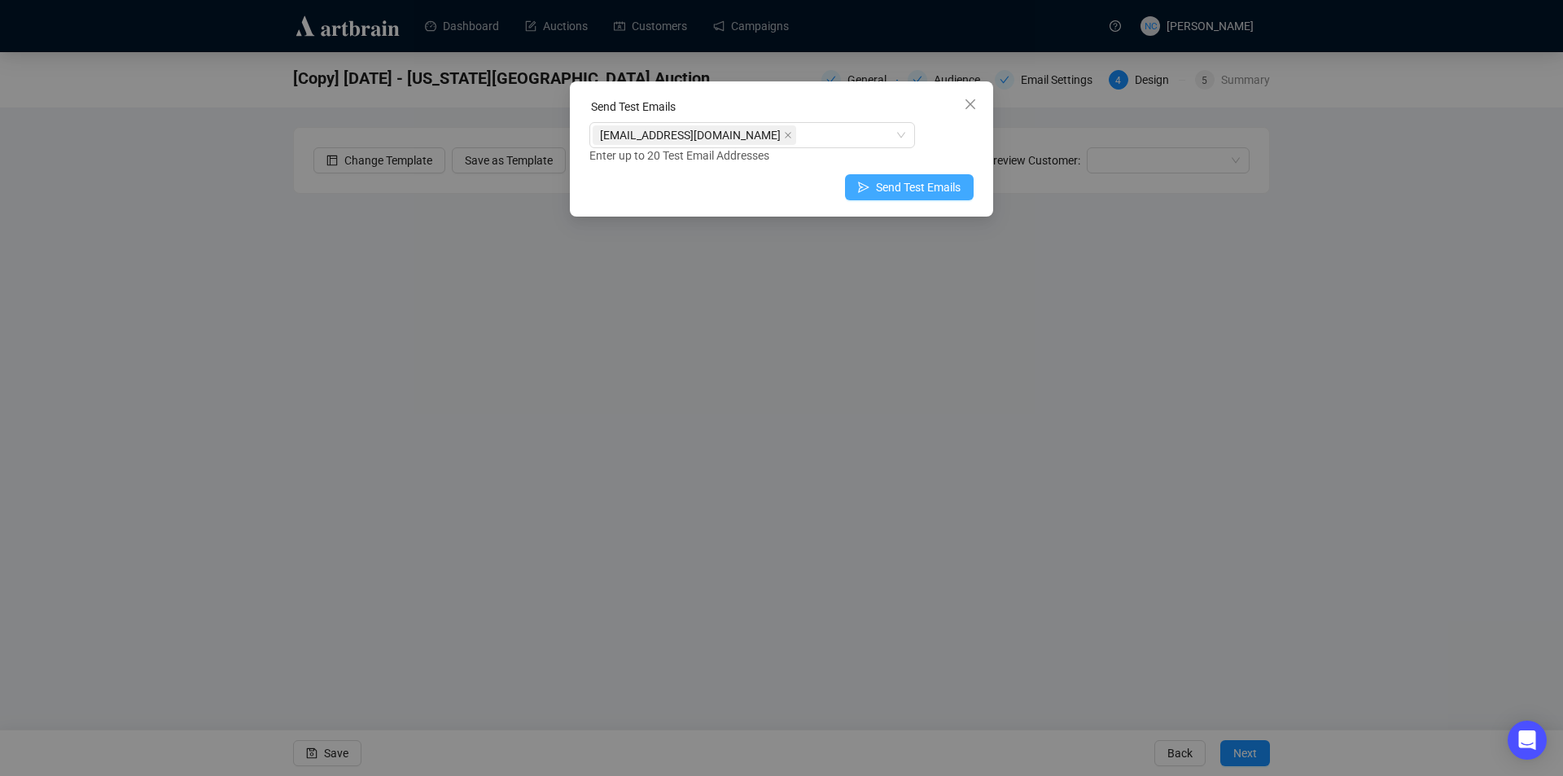
click at [943, 193] on span "Send Test Emails" at bounding box center [918, 187] width 85 height 18
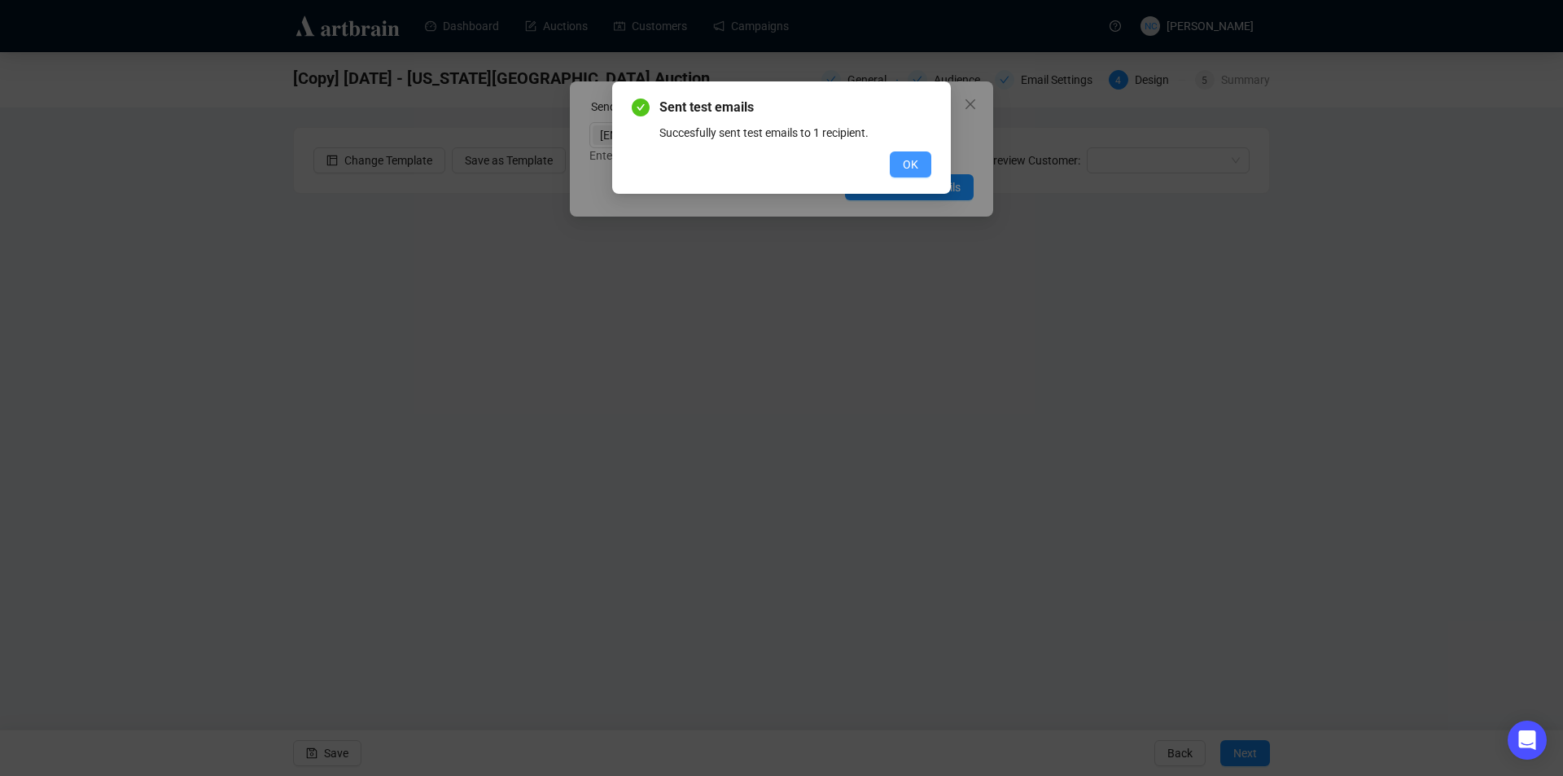
click at [896, 153] on button "OK" at bounding box center [911, 164] width 42 height 26
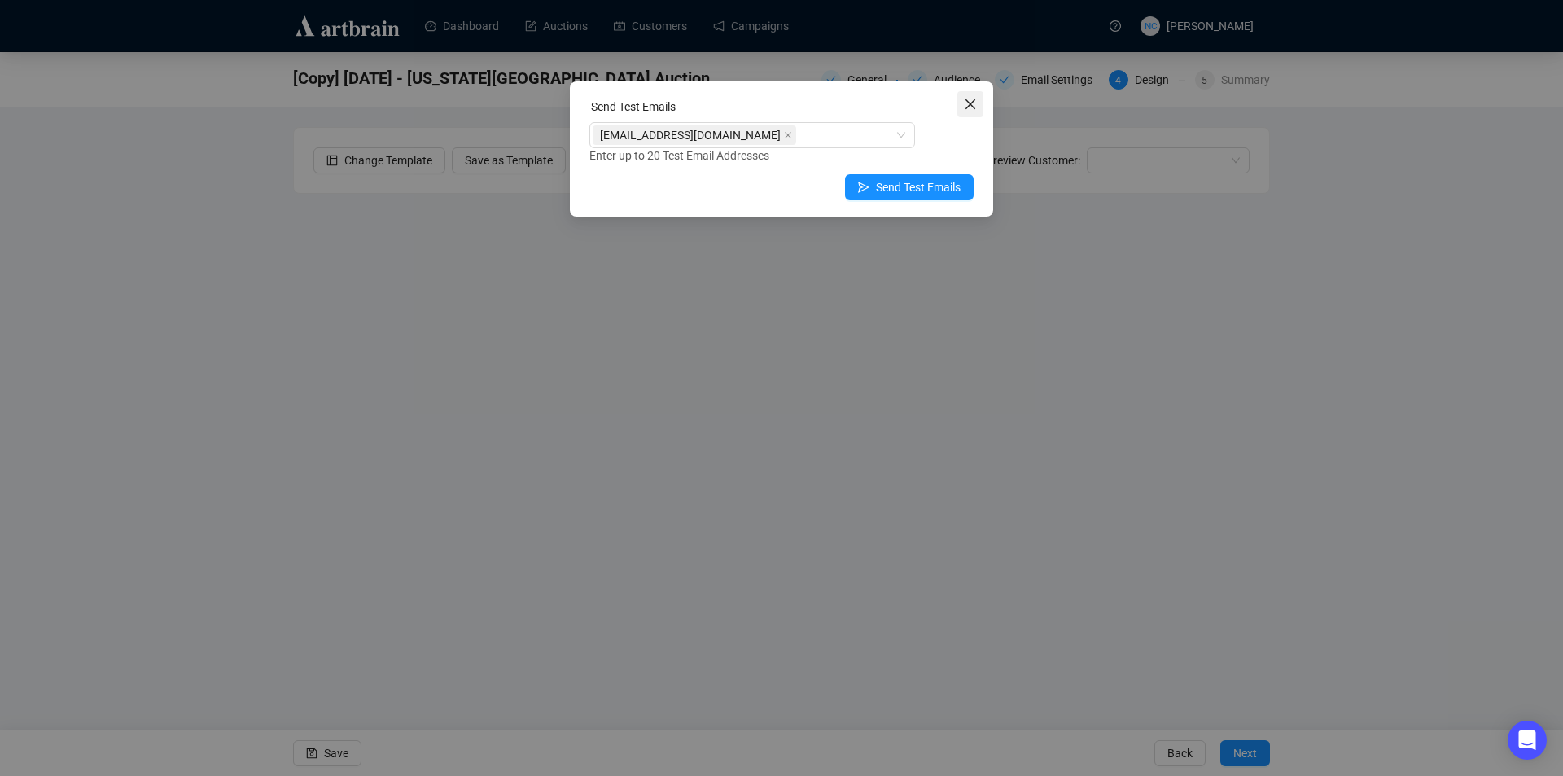
click at [982, 105] on span "Close" at bounding box center [970, 104] width 26 height 13
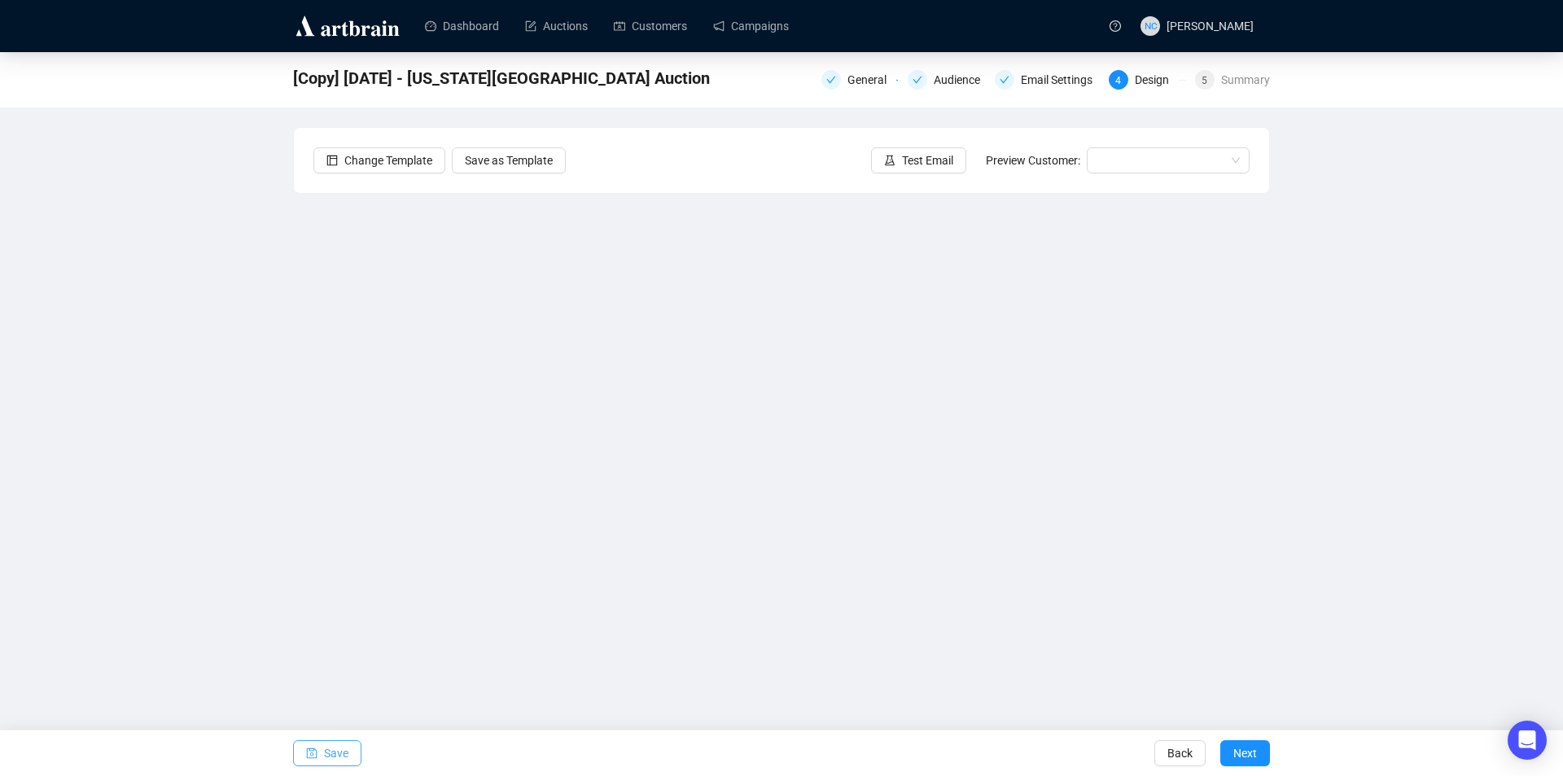
click at [334, 754] on span "Save" at bounding box center [336, 753] width 24 height 46
click at [297, 753] on button "Save" at bounding box center [327, 753] width 68 height 26
click at [1234, 743] on span "Next" at bounding box center [1245, 753] width 24 height 46
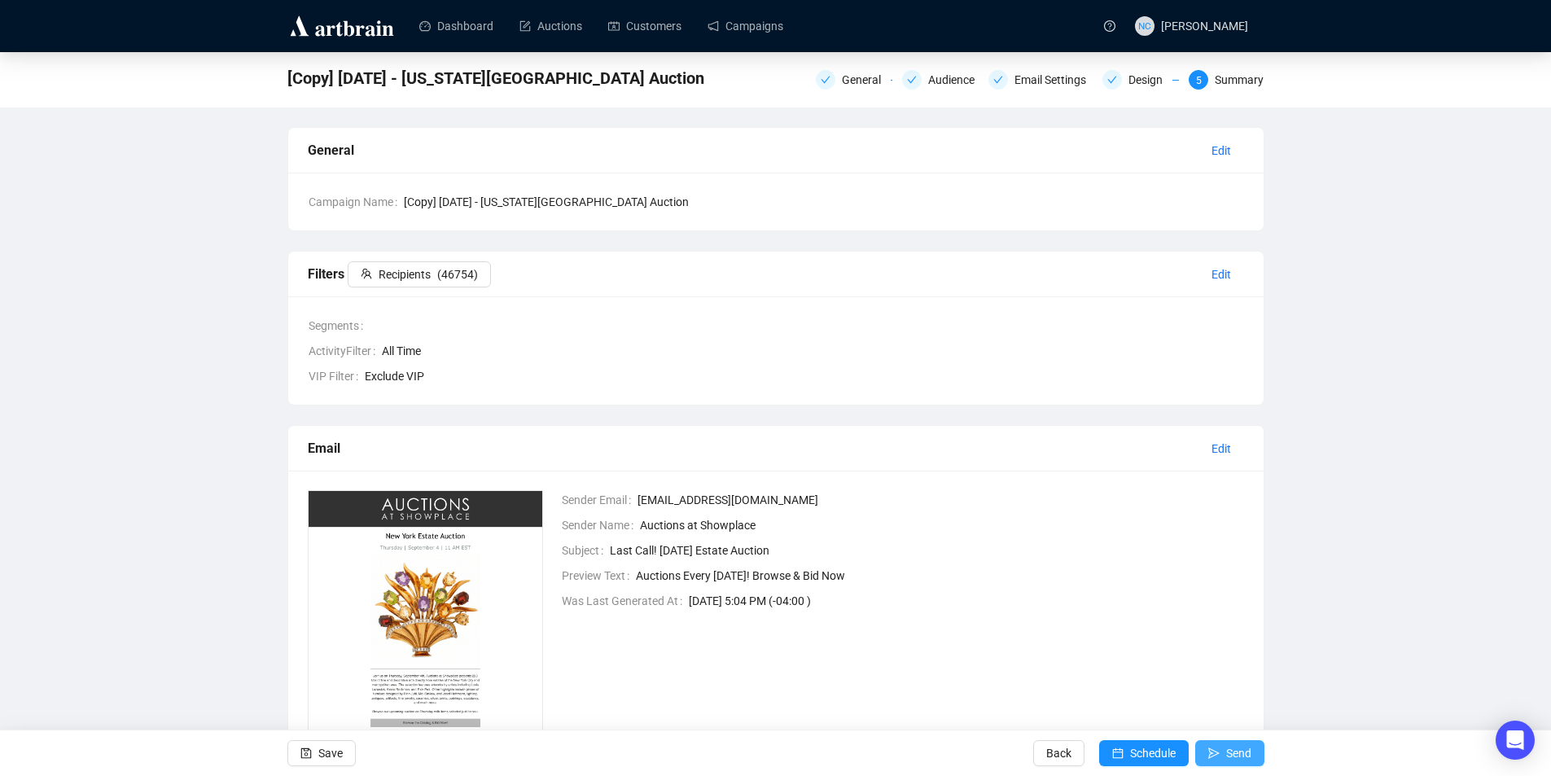
click at [1223, 746] on button "Send" at bounding box center [1229, 753] width 69 height 26
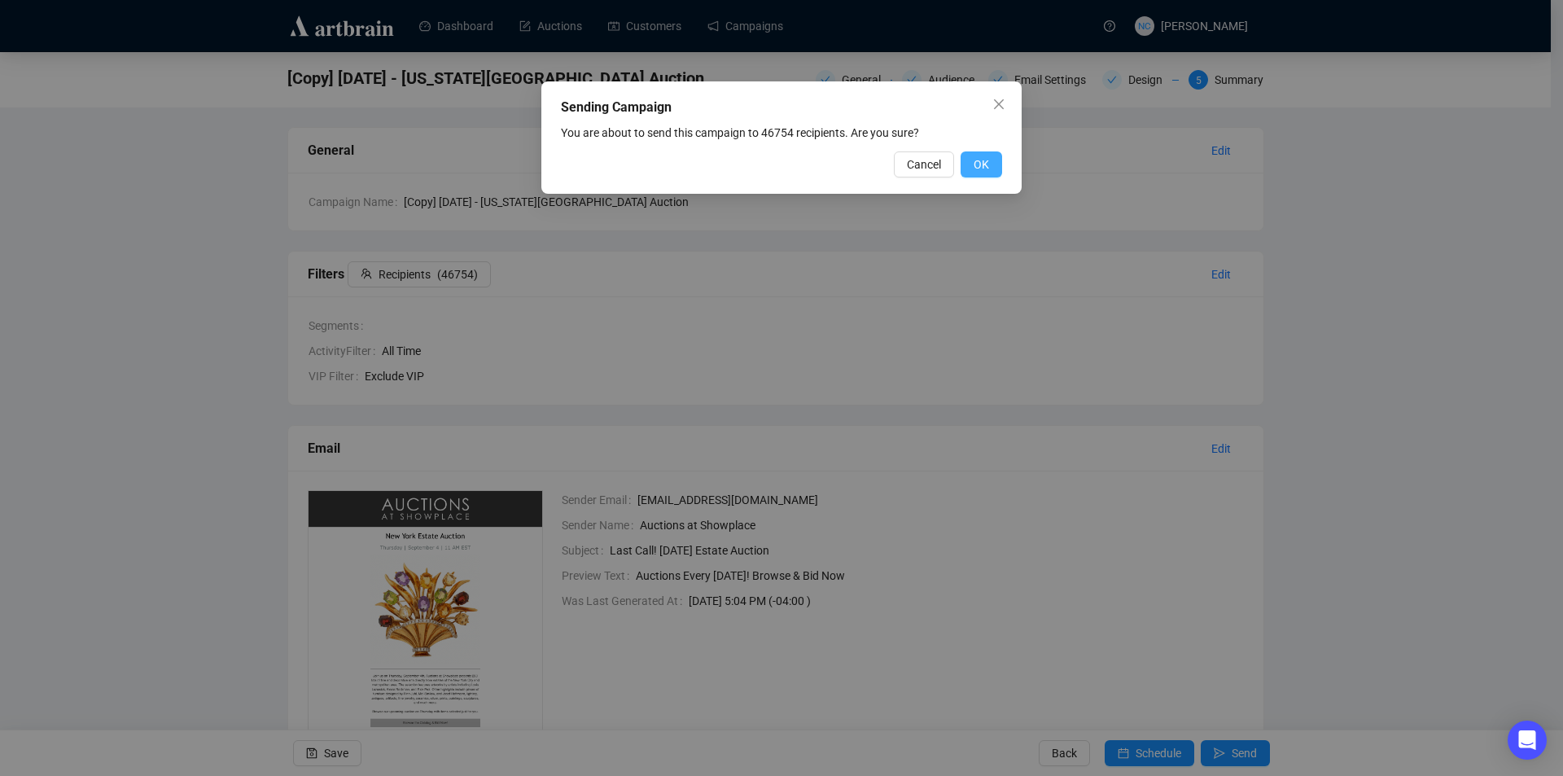
click at [985, 160] on span "OK" at bounding box center [980, 164] width 15 height 18
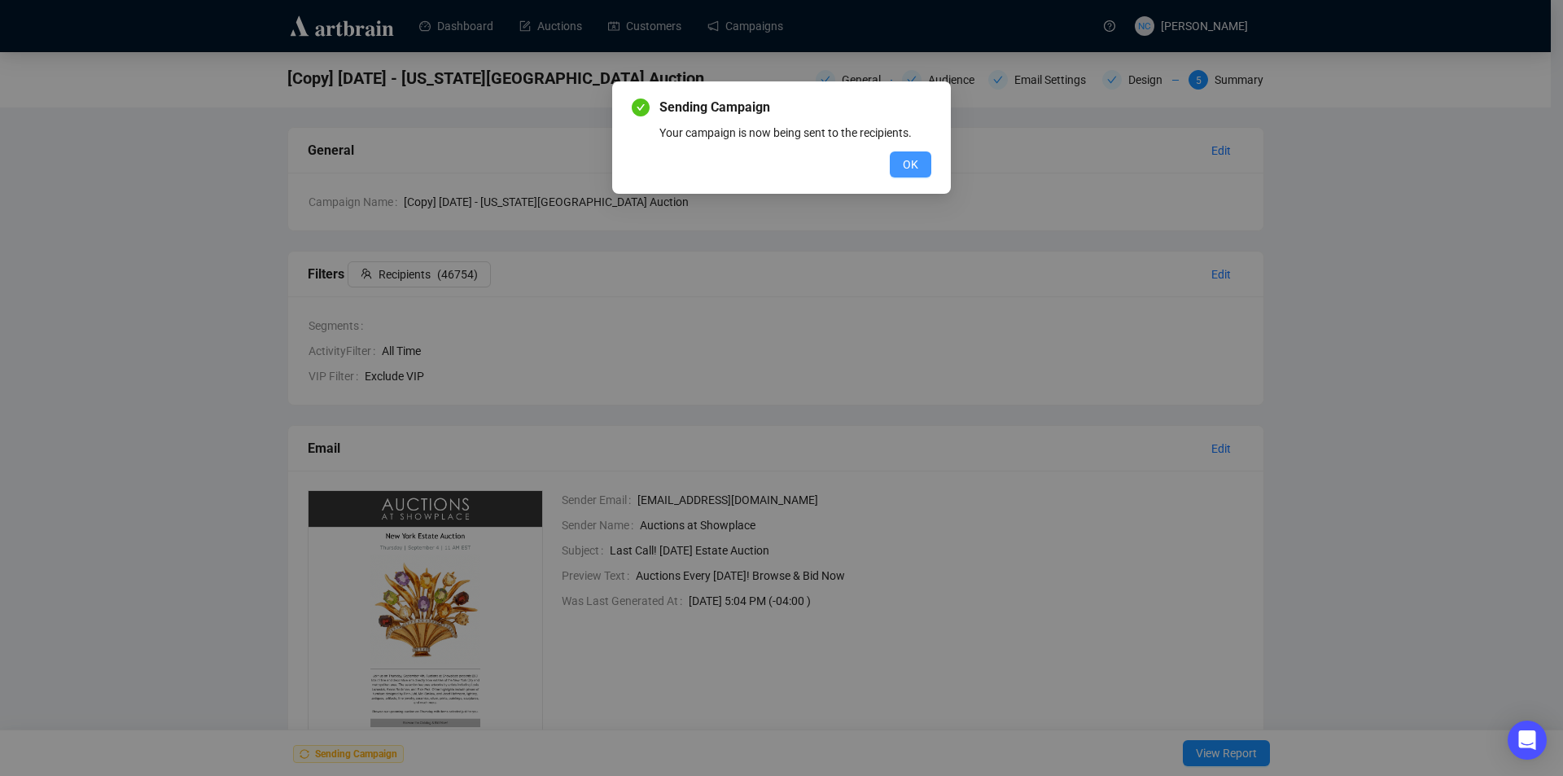
click at [903, 156] on span "OK" at bounding box center [910, 164] width 15 height 18
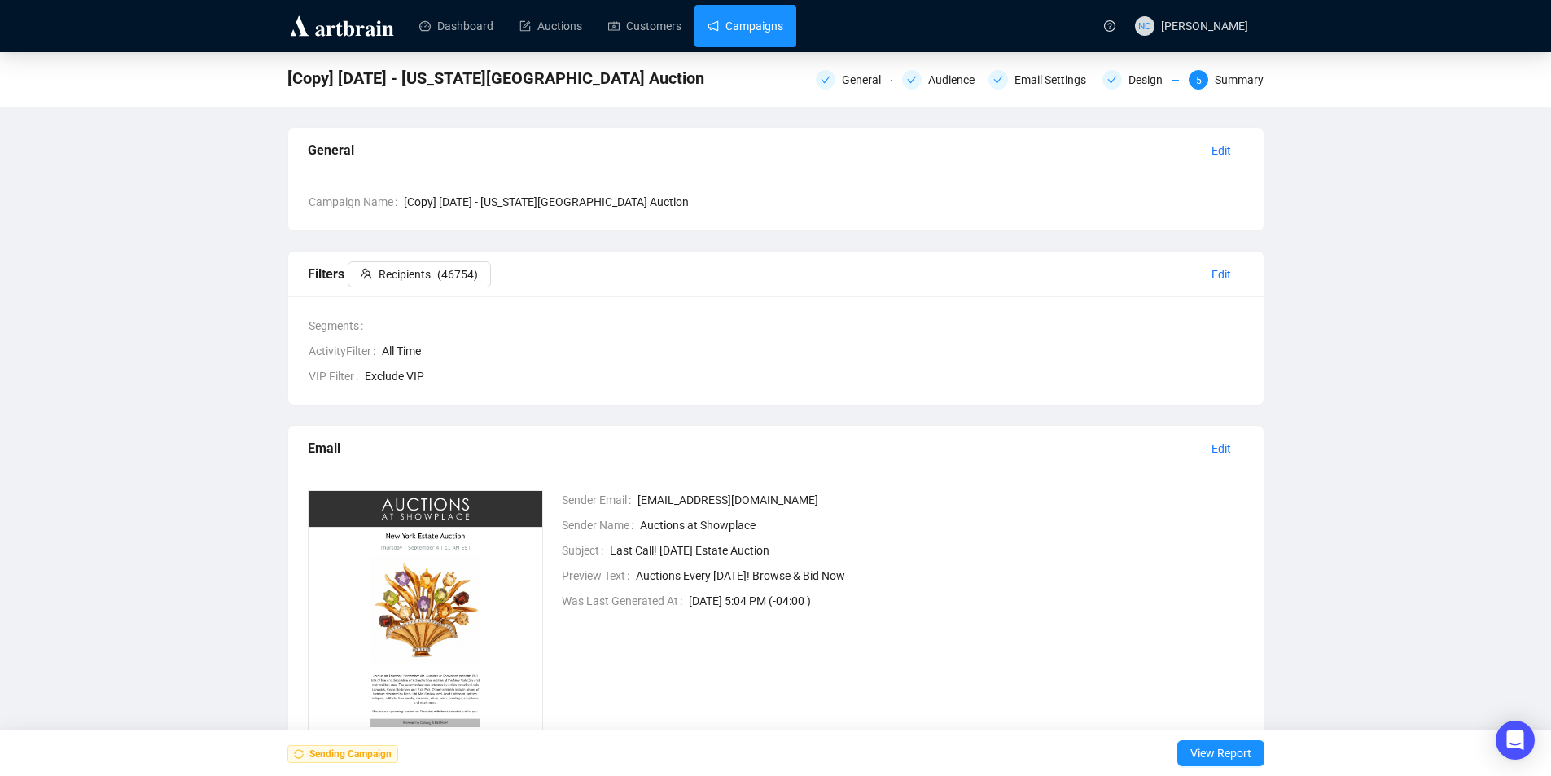
click at [739, 35] on link "Campaigns" at bounding box center [745, 26] width 76 height 42
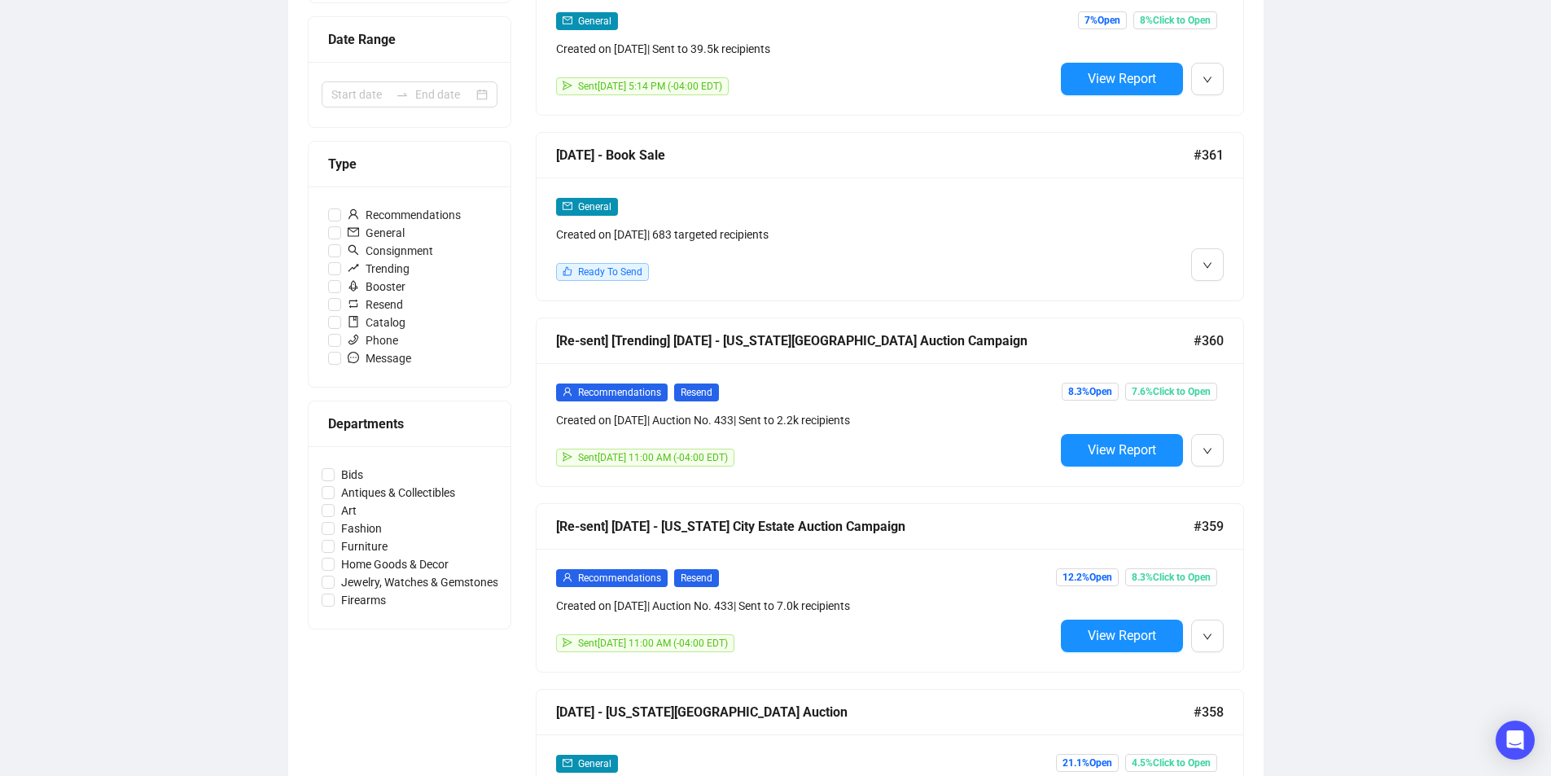
scroll to position [407, 0]
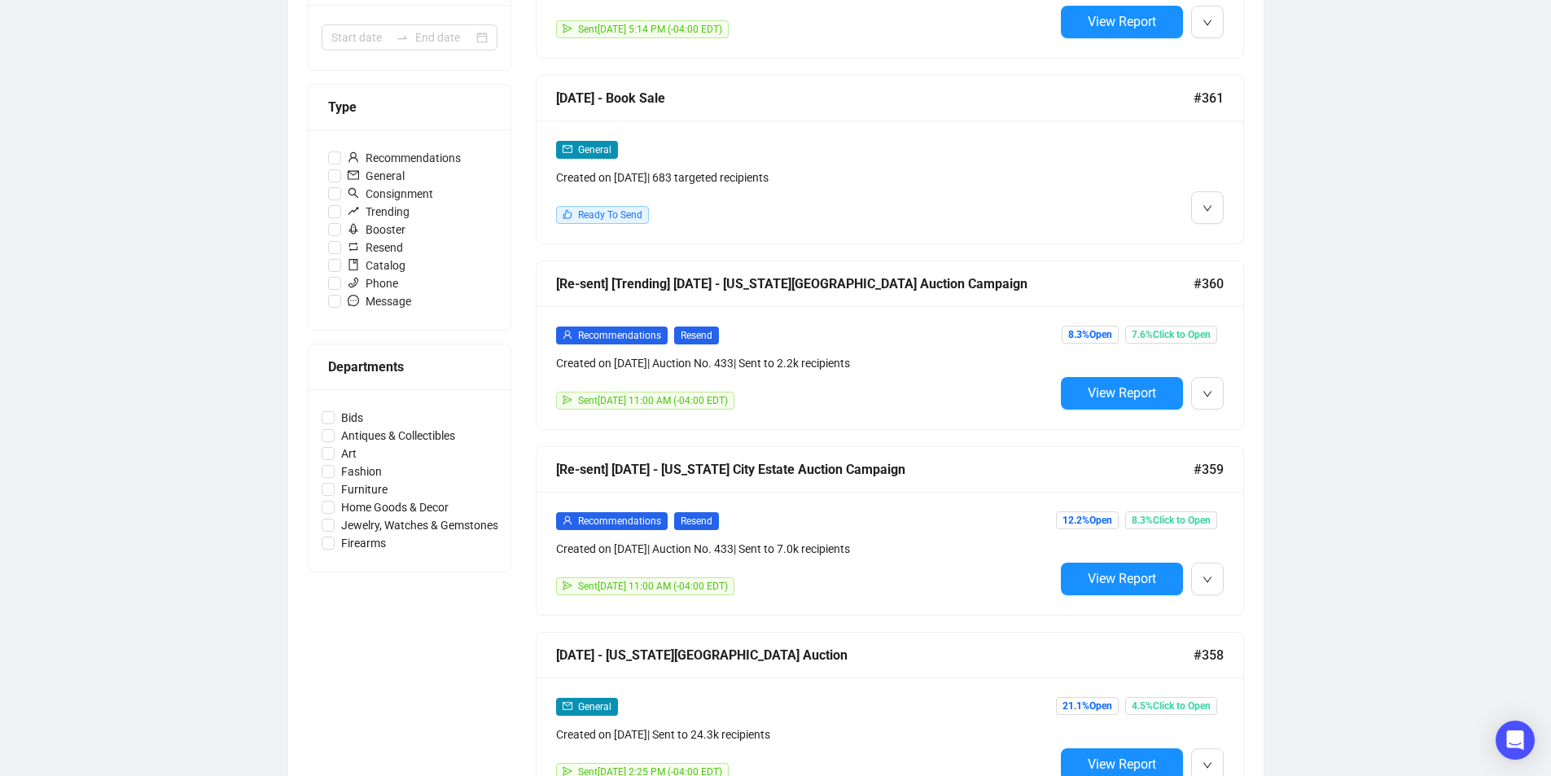
click at [956, 523] on div "Recommendations Resend" at bounding box center [805, 520] width 498 height 19
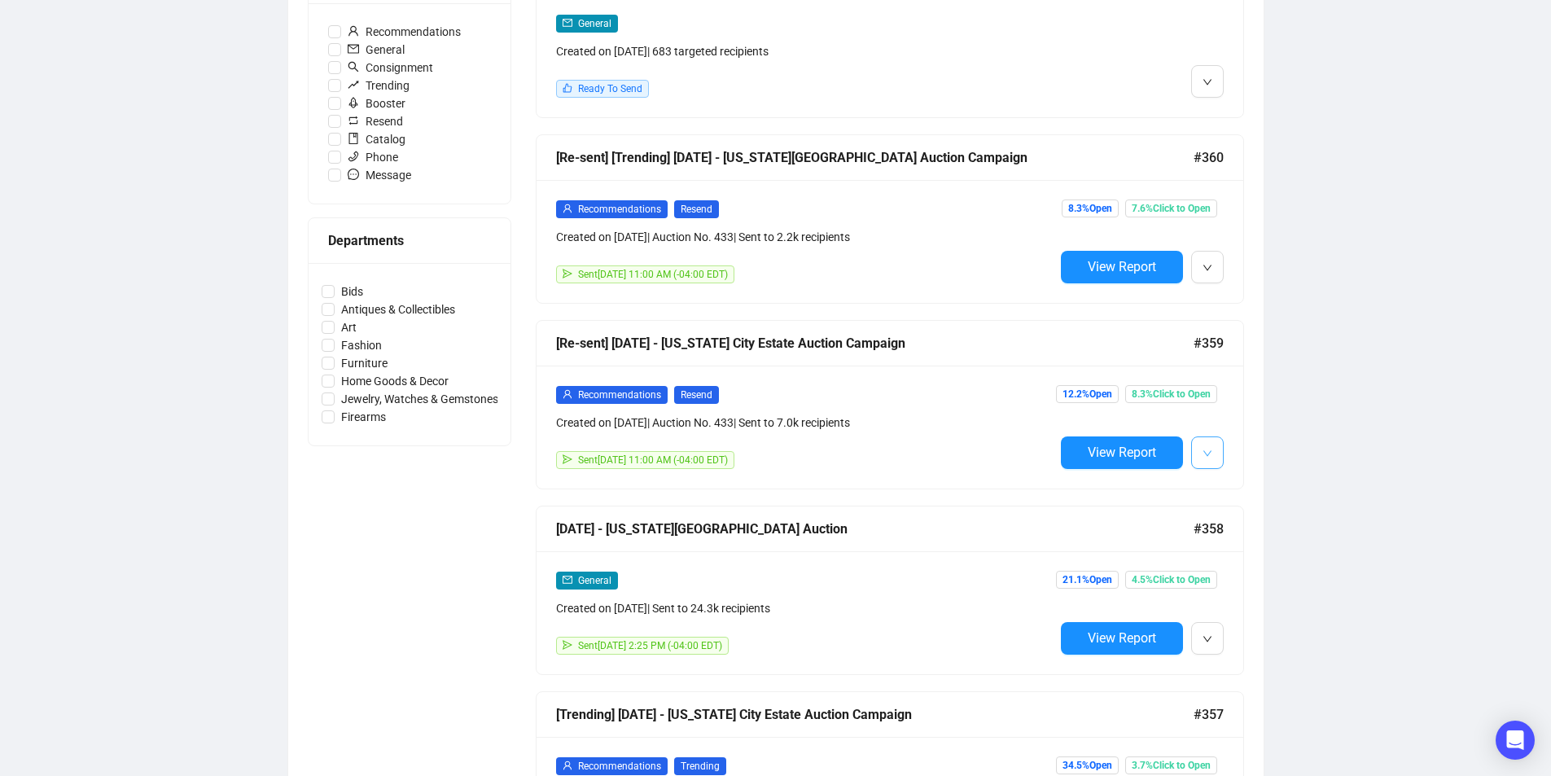
click at [1205, 450] on icon "down" at bounding box center [1207, 453] width 10 height 10
click at [1252, 491] on span "Edit" at bounding box center [1287, 485] width 128 height 18
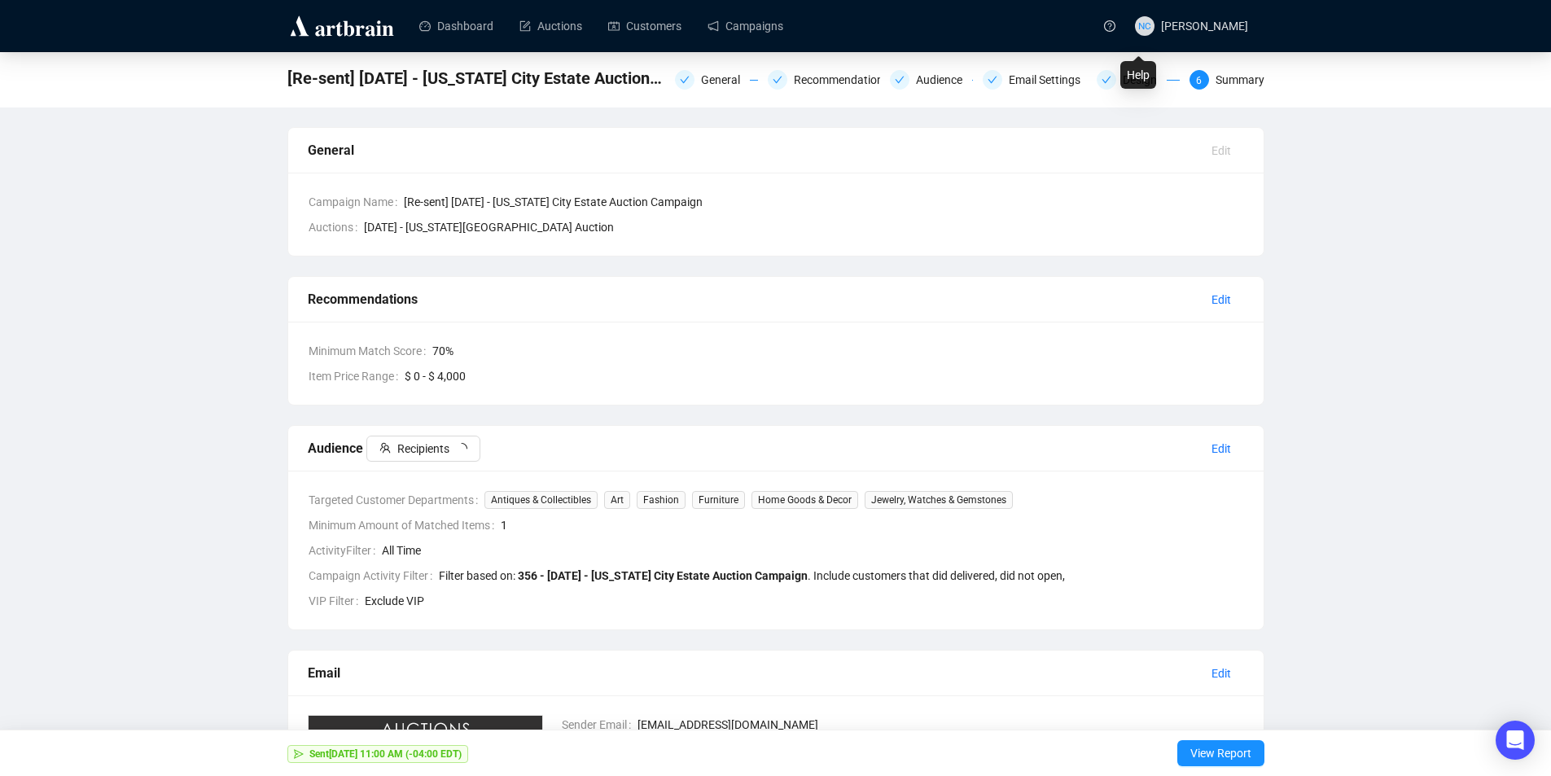
click at [1139, 81] on div "Help" at bounding box center [1138, 75] width 36 height 28
click at [1105, 86] on span at bounding box center [1106, 80] width 10 height 11
